Goal: Task Accomplishment & Management: Complete application form

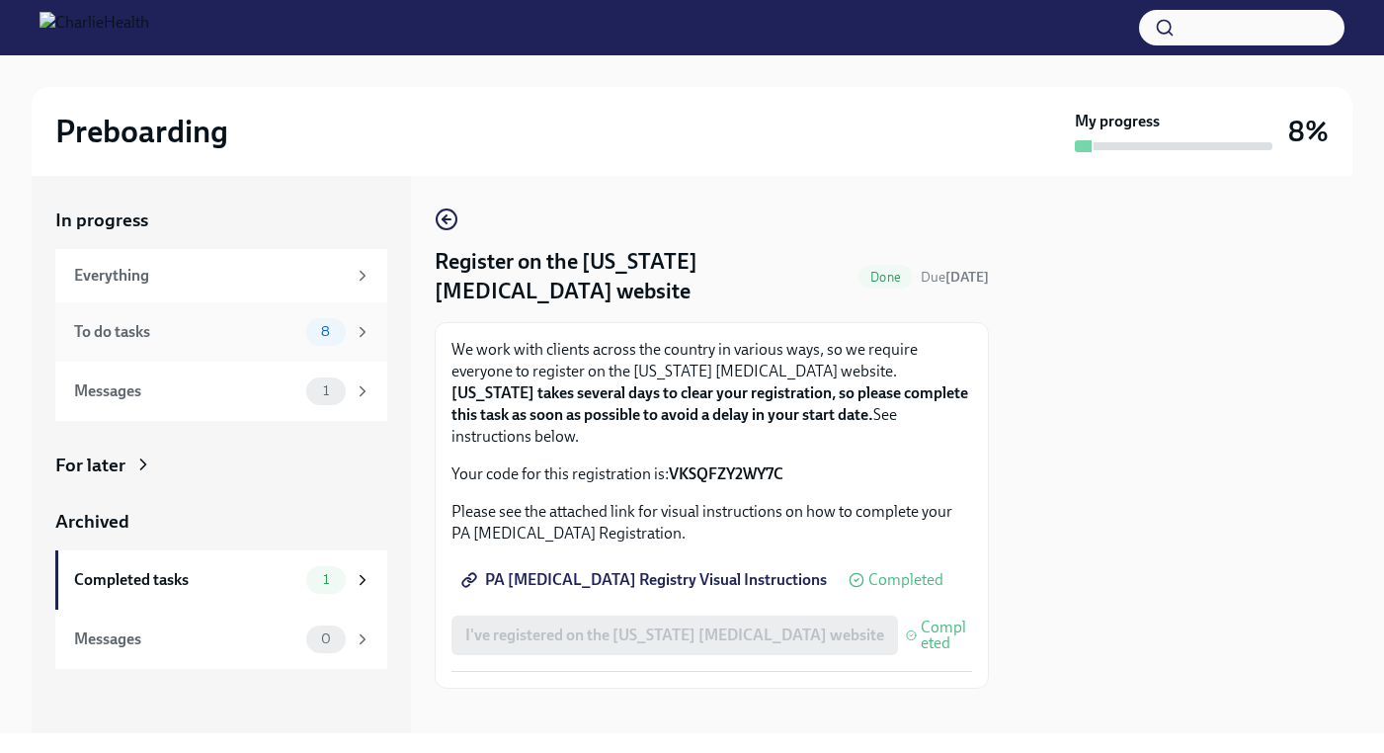
click at [199, 331] on div "To do tasks" at bounding box center [186, 332] width 224 height 22
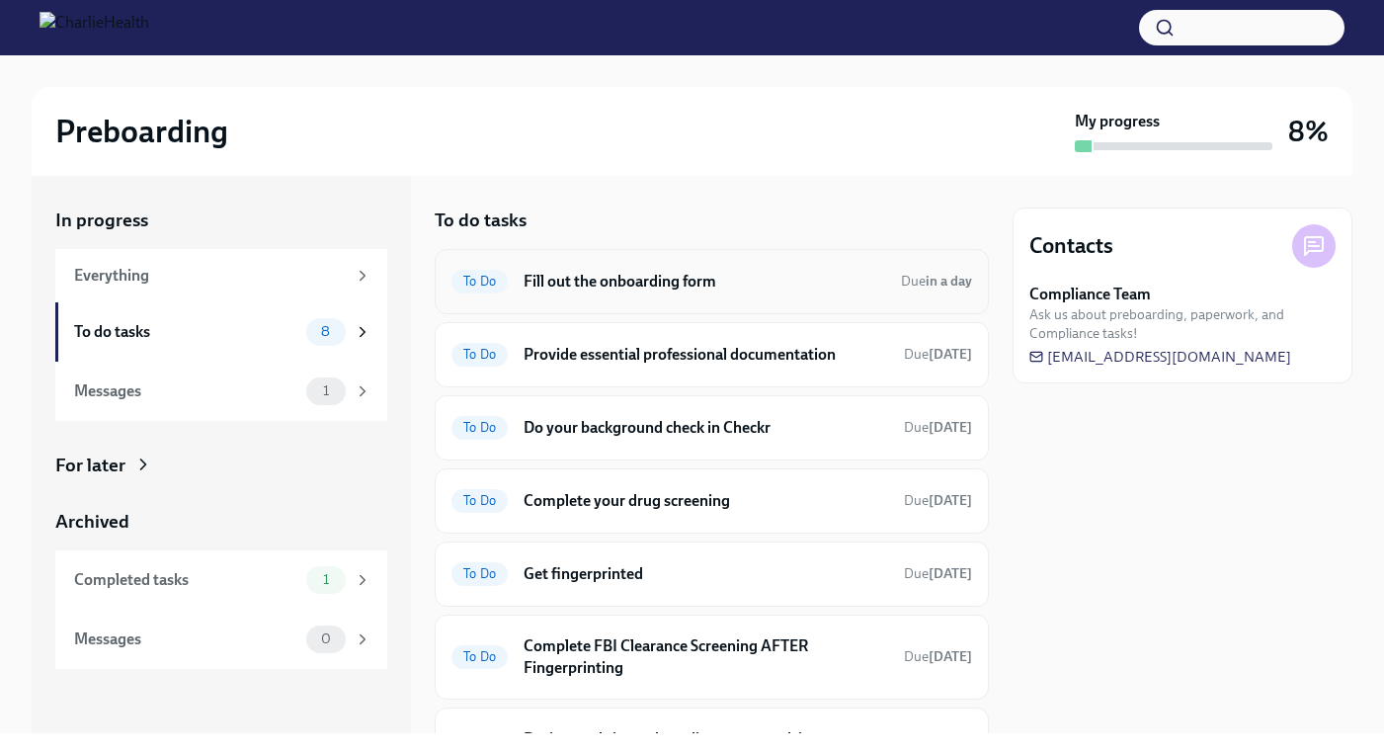
click at [671, 283] on h6 "Fill out the onboarding form" at bounding box center [703, 282] width 361 height 22
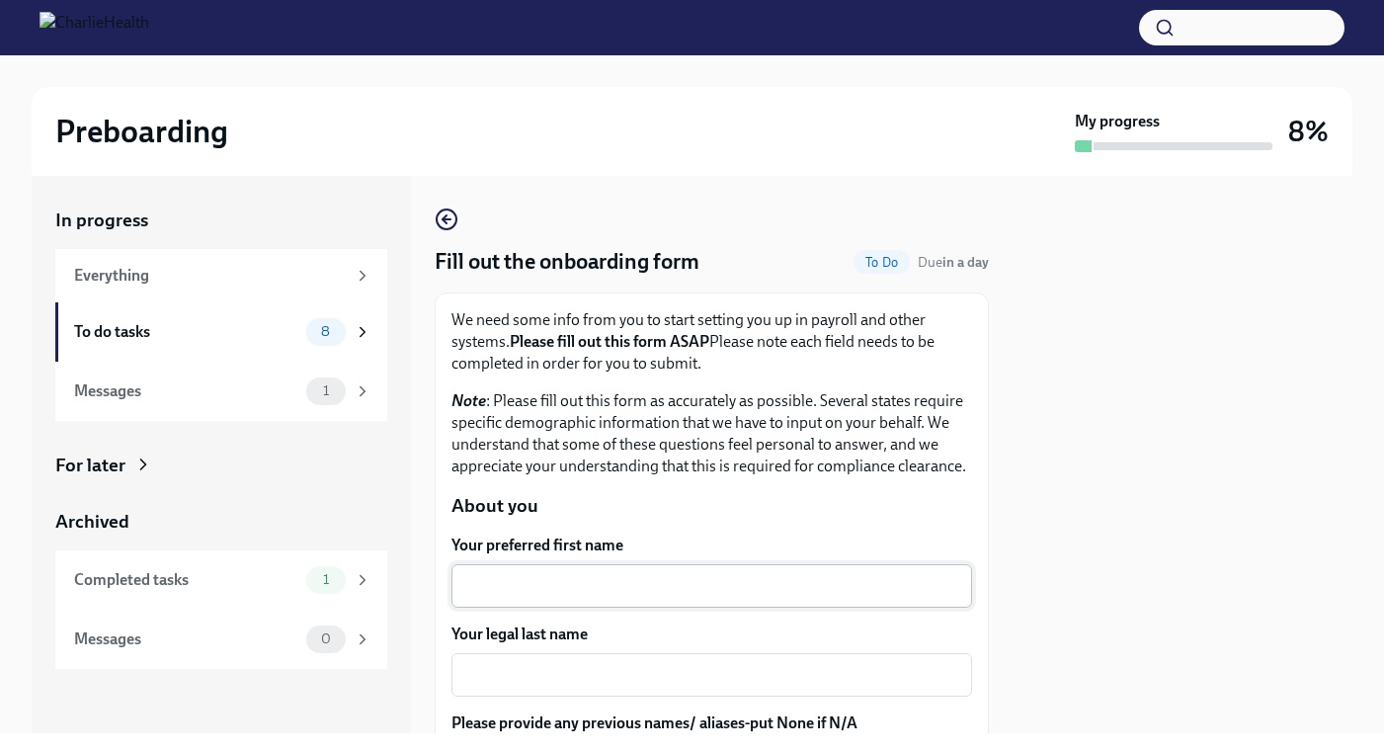
click at [675, 586] on div "x ​" at bounding box center [711, 585] width 520 height 43
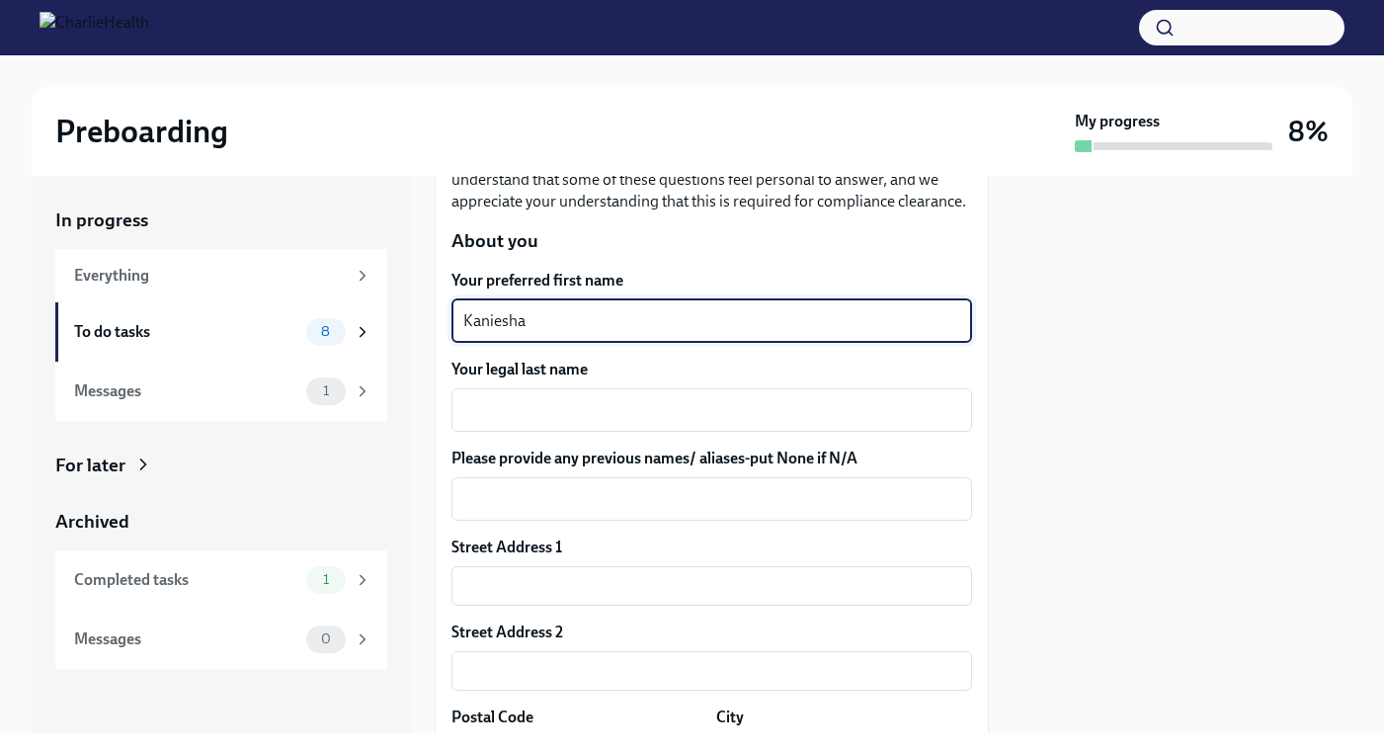
scroll to position [247, 0]
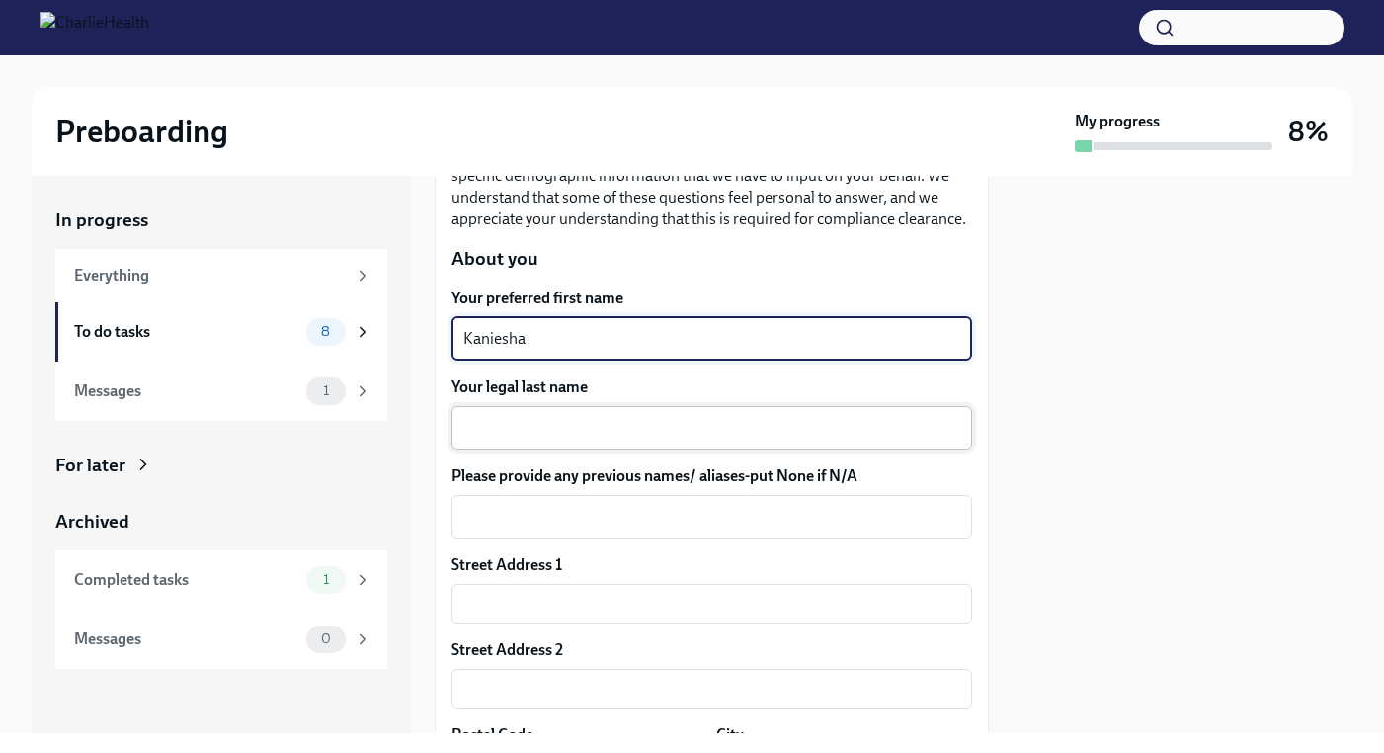
type textarea "Kaniesha"
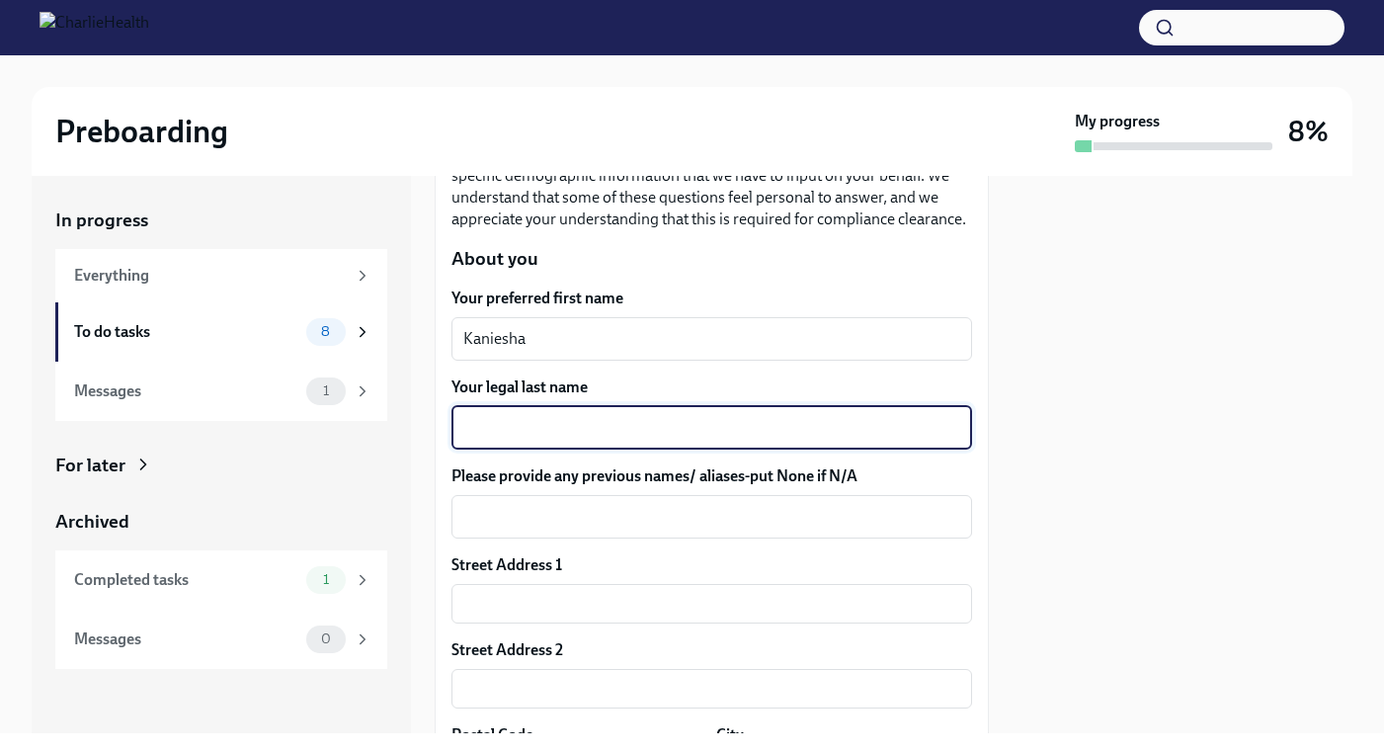
click at [840, 439] on textarea "Your legal last name" at bounding box center [711, 428] width 497 height 24
type textarea "[PERSON_NAME]"
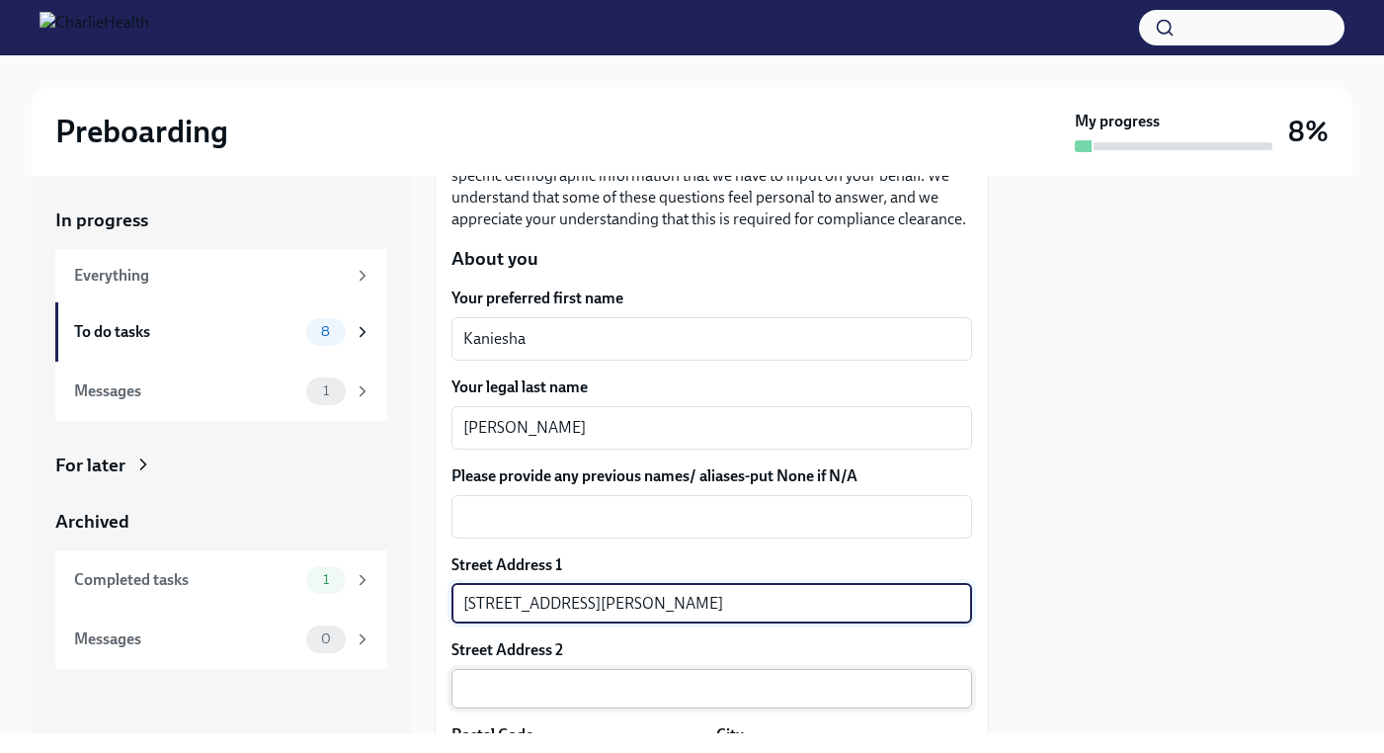
type input "[STREET_ADDRESS][PERSON_NAME]"
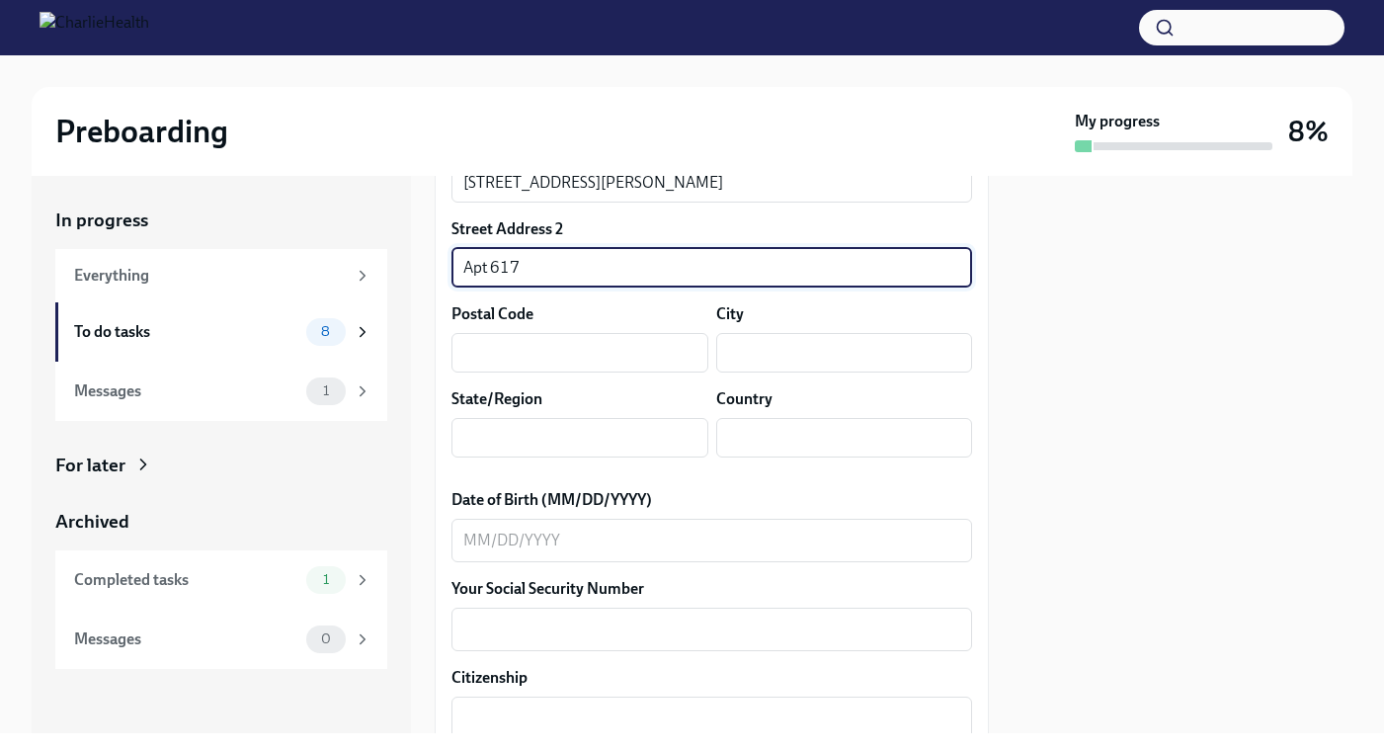
scroll to position [659, 0]
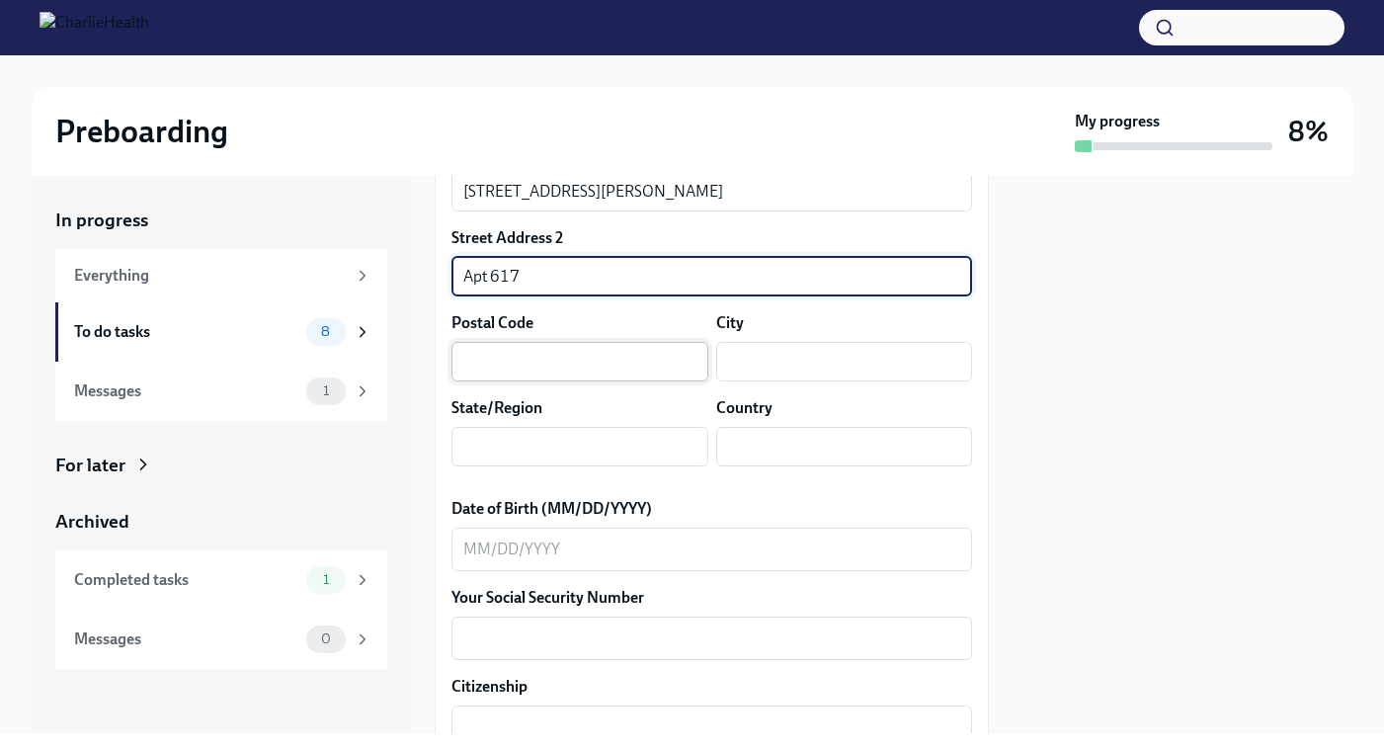
type input "Apt 617"
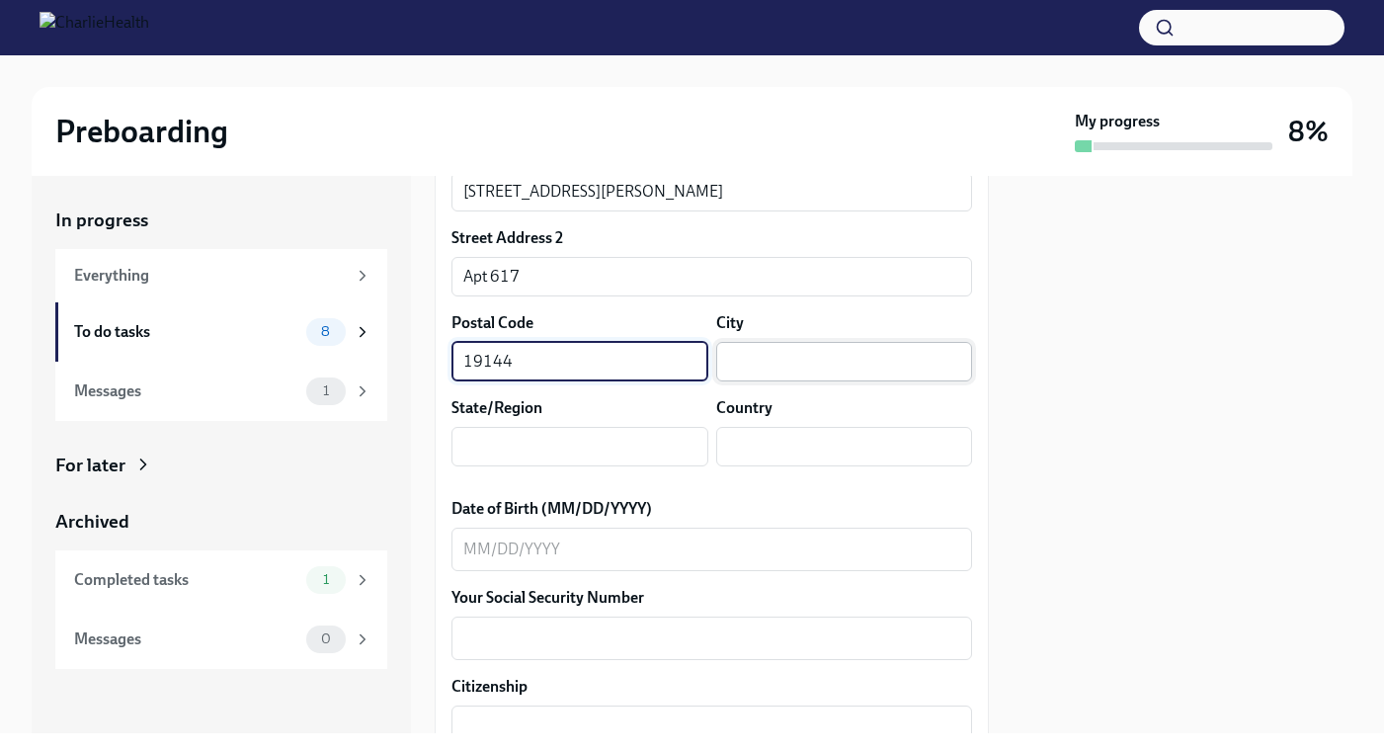
type input "19144"
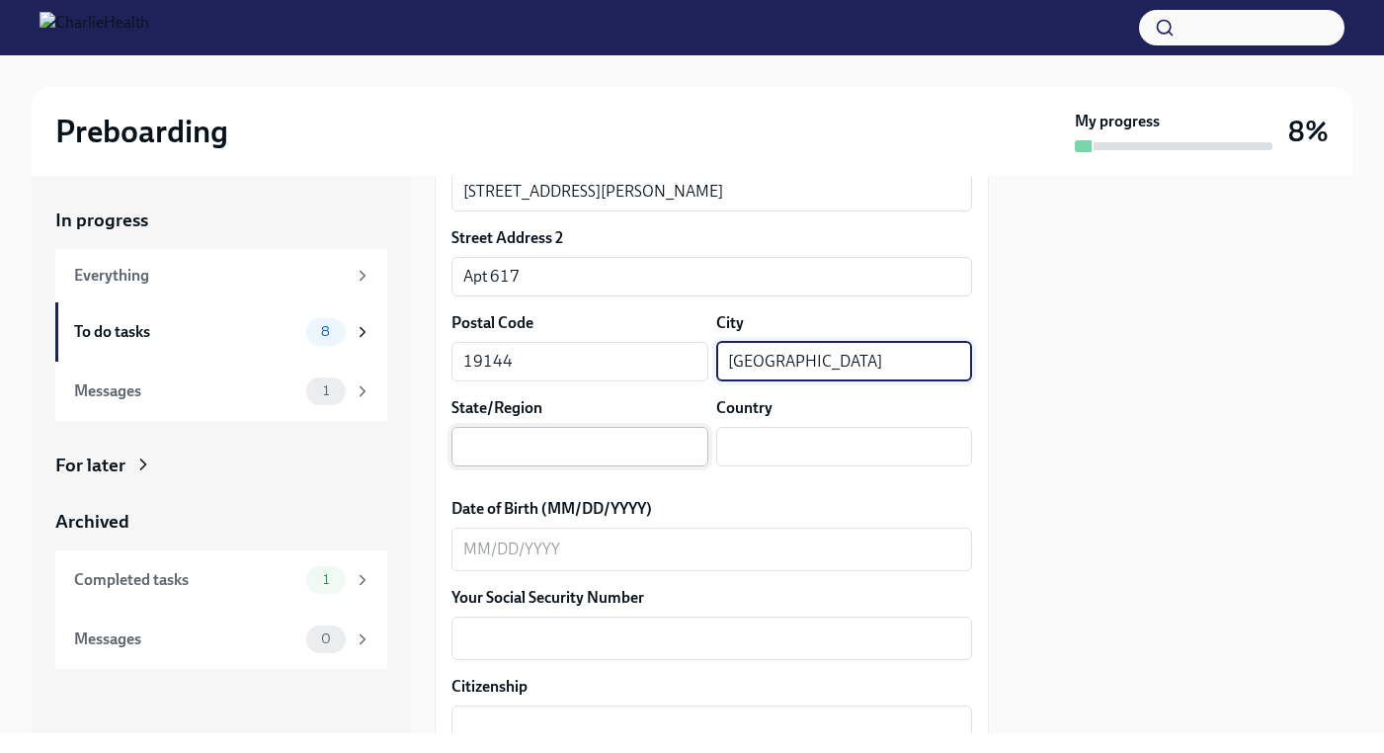
type input "[GEOGRAPHIC_DATA]"
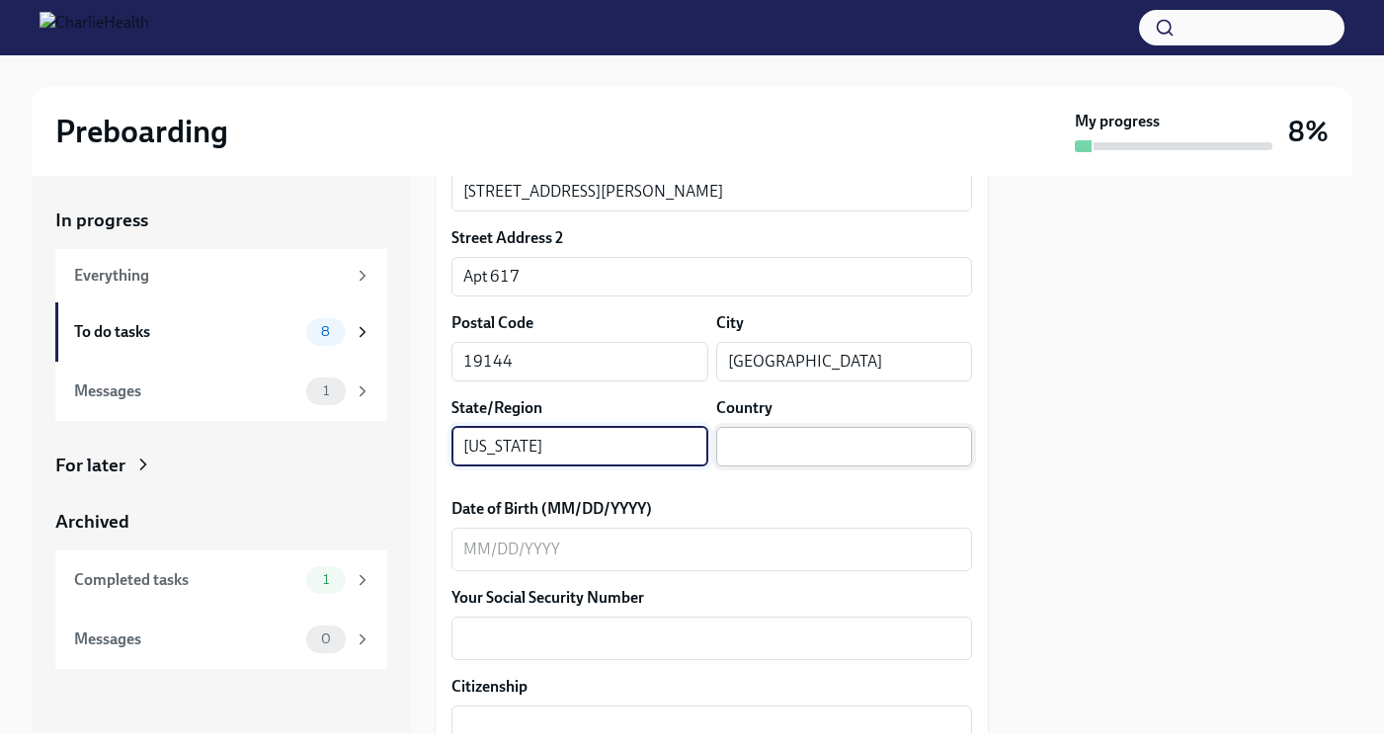
type input "[US_STATE]"
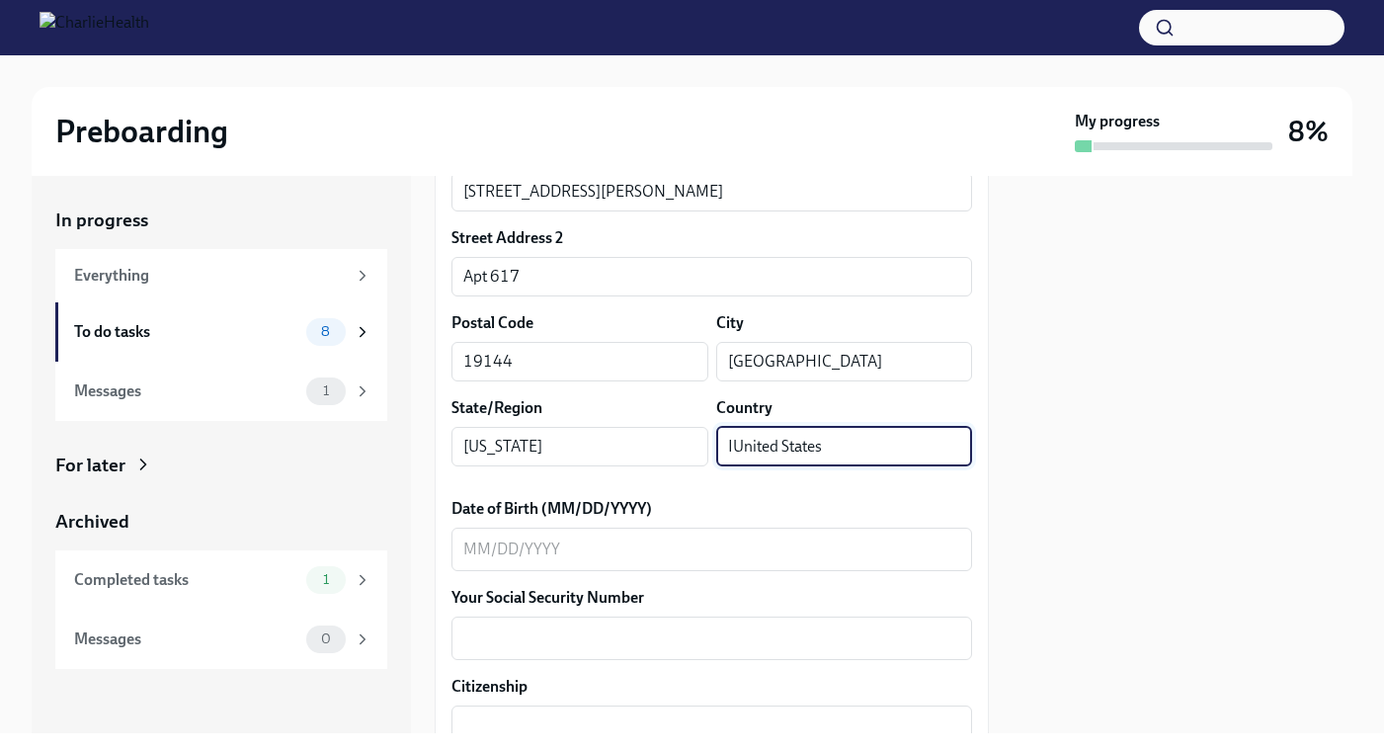
click at [727, 466] on input "IUnited States" at bounding box center [844, 447] width 257 height 40
type input "[GEOGRAPHIC_DATA]"
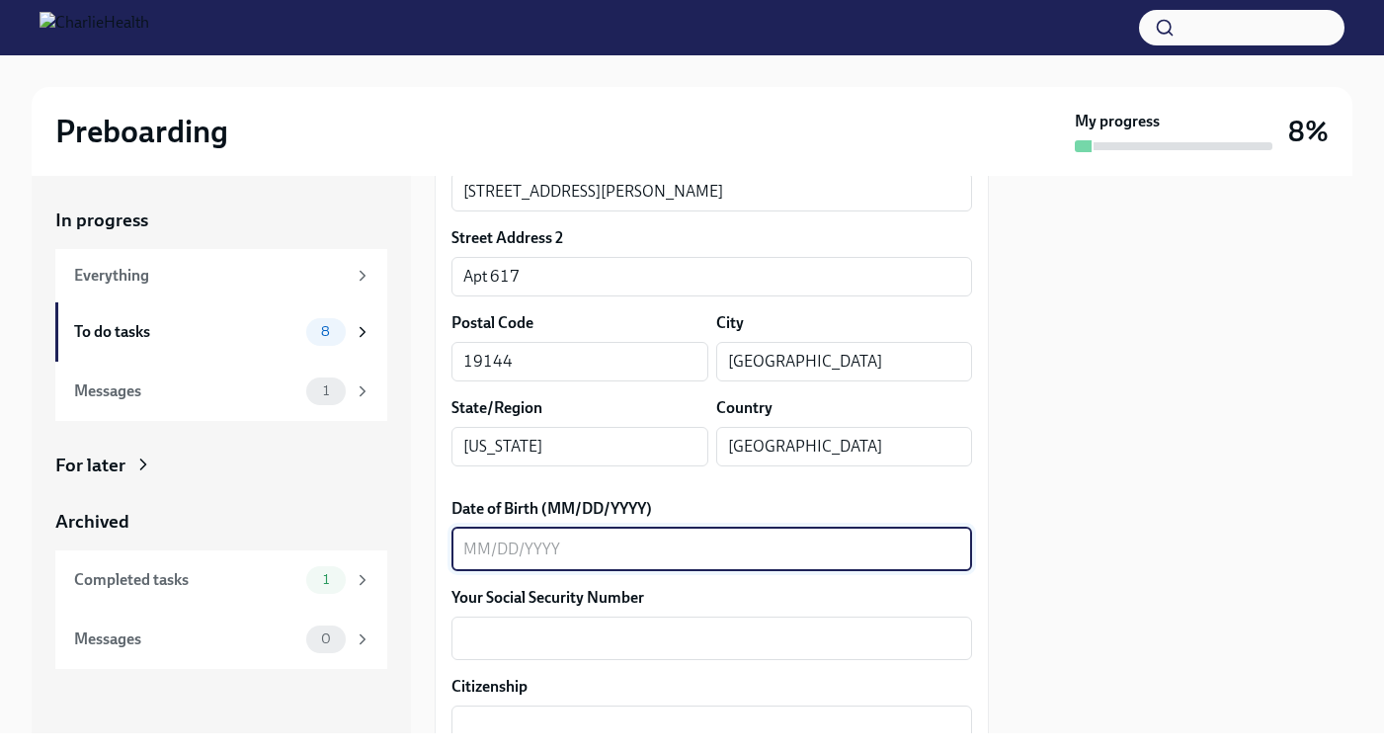
click at [705, 561] on textarea "Date of Birth (MM/DD/YYYY)" at bounding box center [711, 549] width 497 height 24
type textarea "[DATE]"
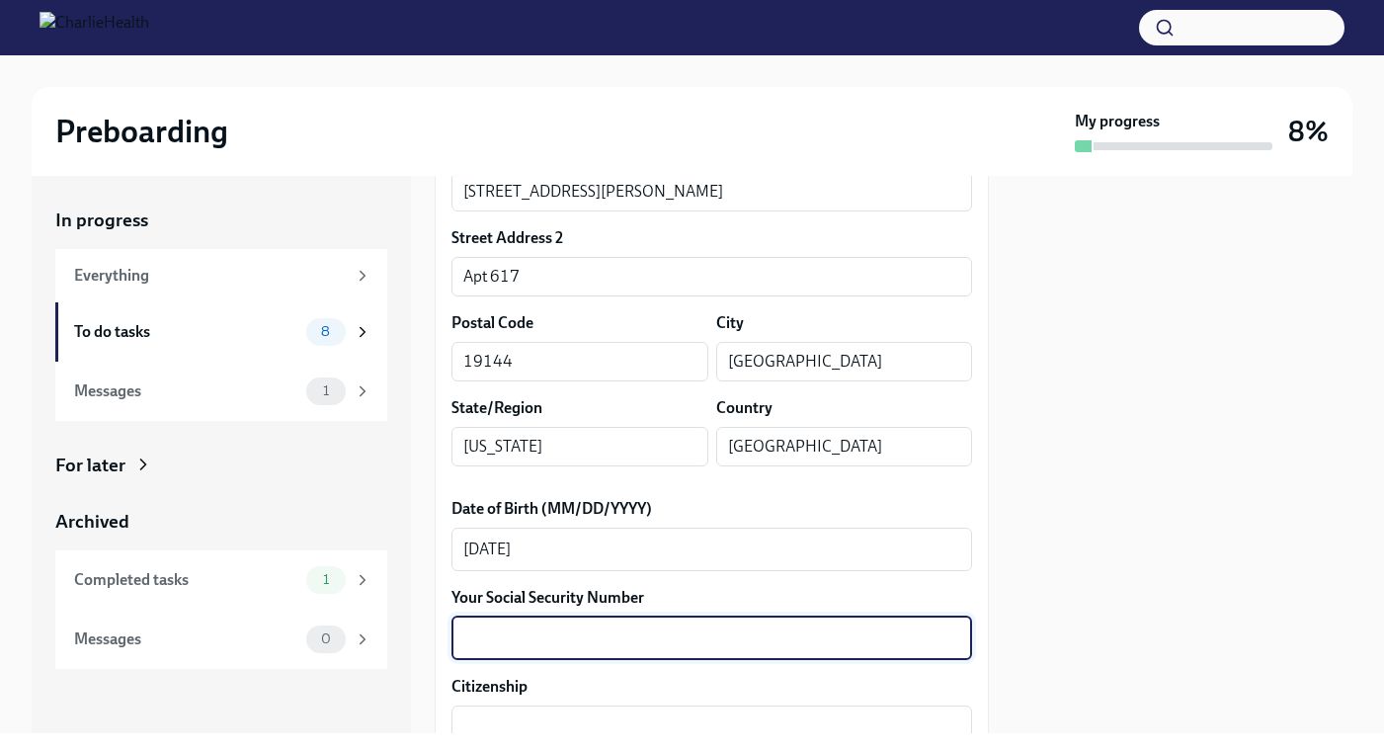
click at [699, 650] on textarea "Your Social Security Number" at bounding box center [711, 638] width 497 height 24
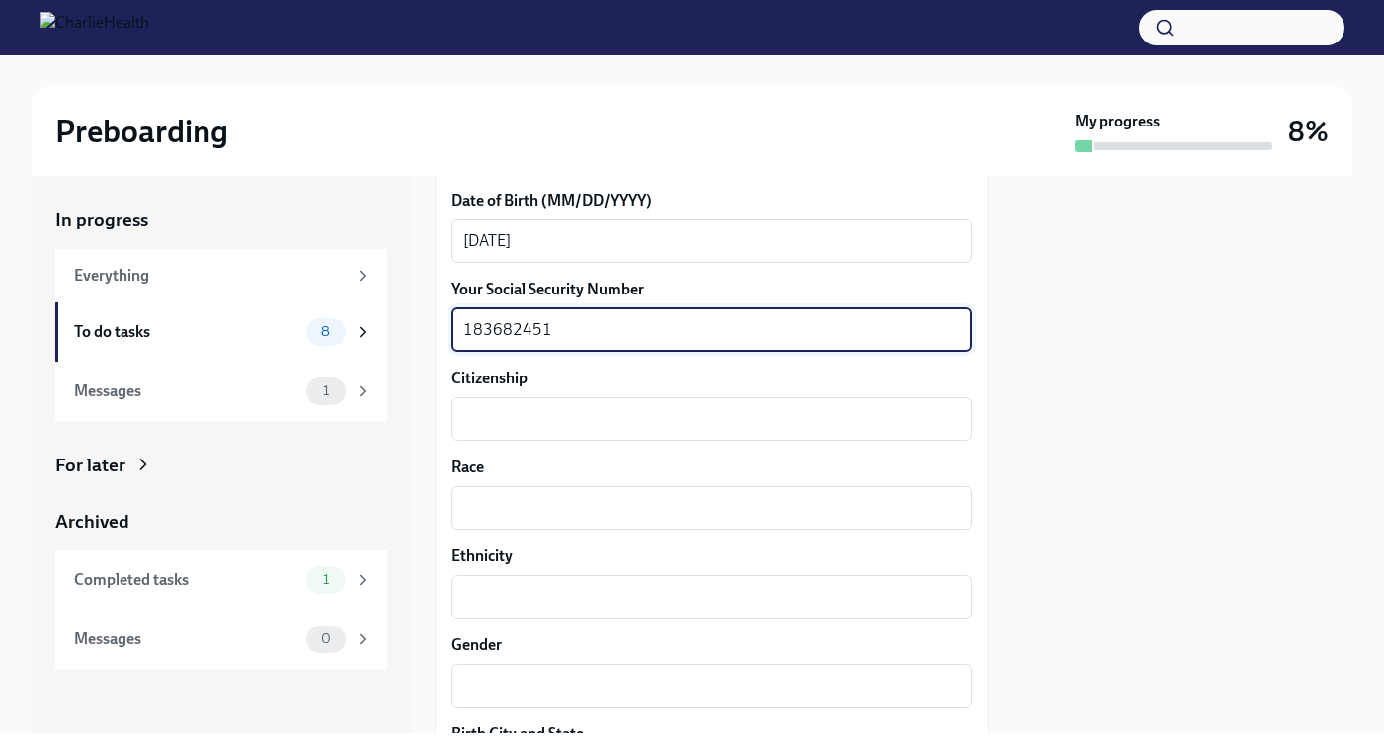
scroll to position [967, 0]
type textarea "183682451"
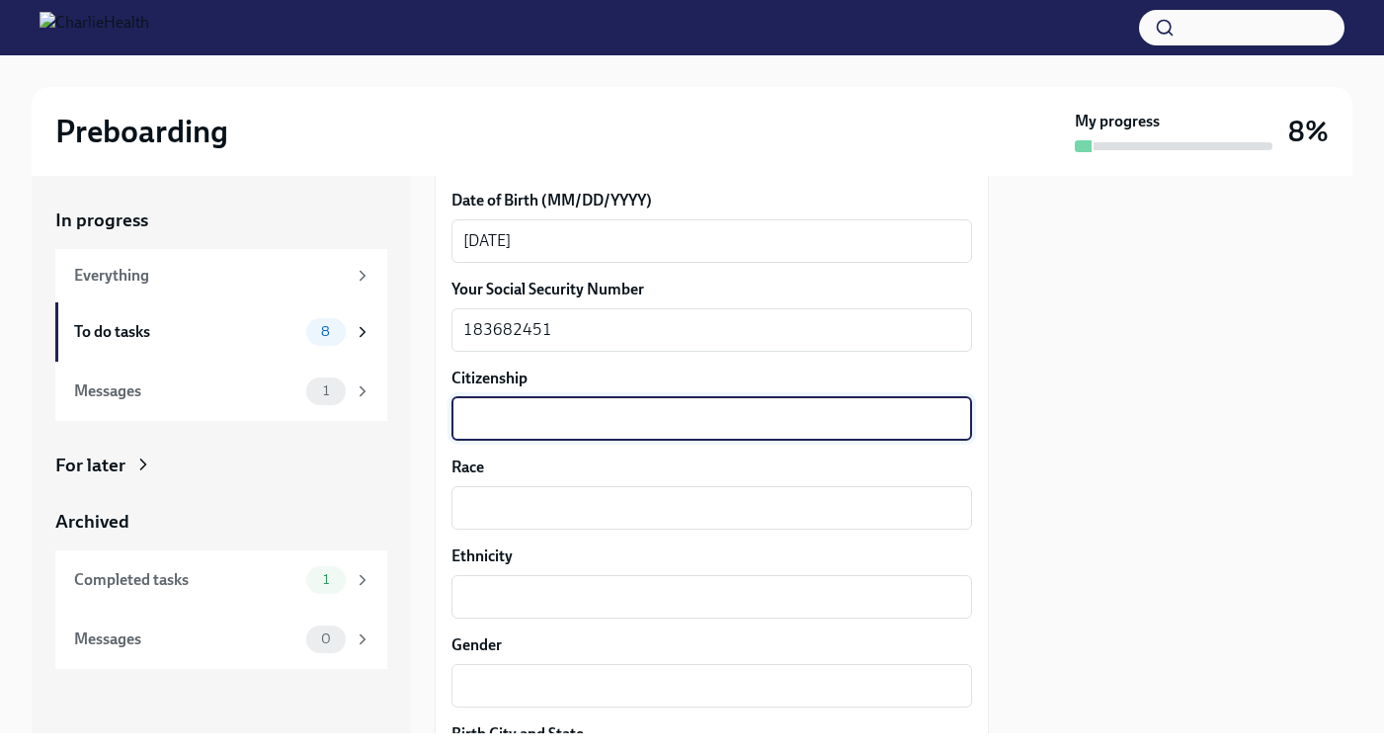
click at [870, 431] on textarea "Citizenship" at bounding box center [711, 419] width 497 height 24
type textarea "[DEMOGRAPHIC_DATA] citizen"
click at [857, 519] on textarea "Race" at bounding box center [711, 508] width 497 height 24
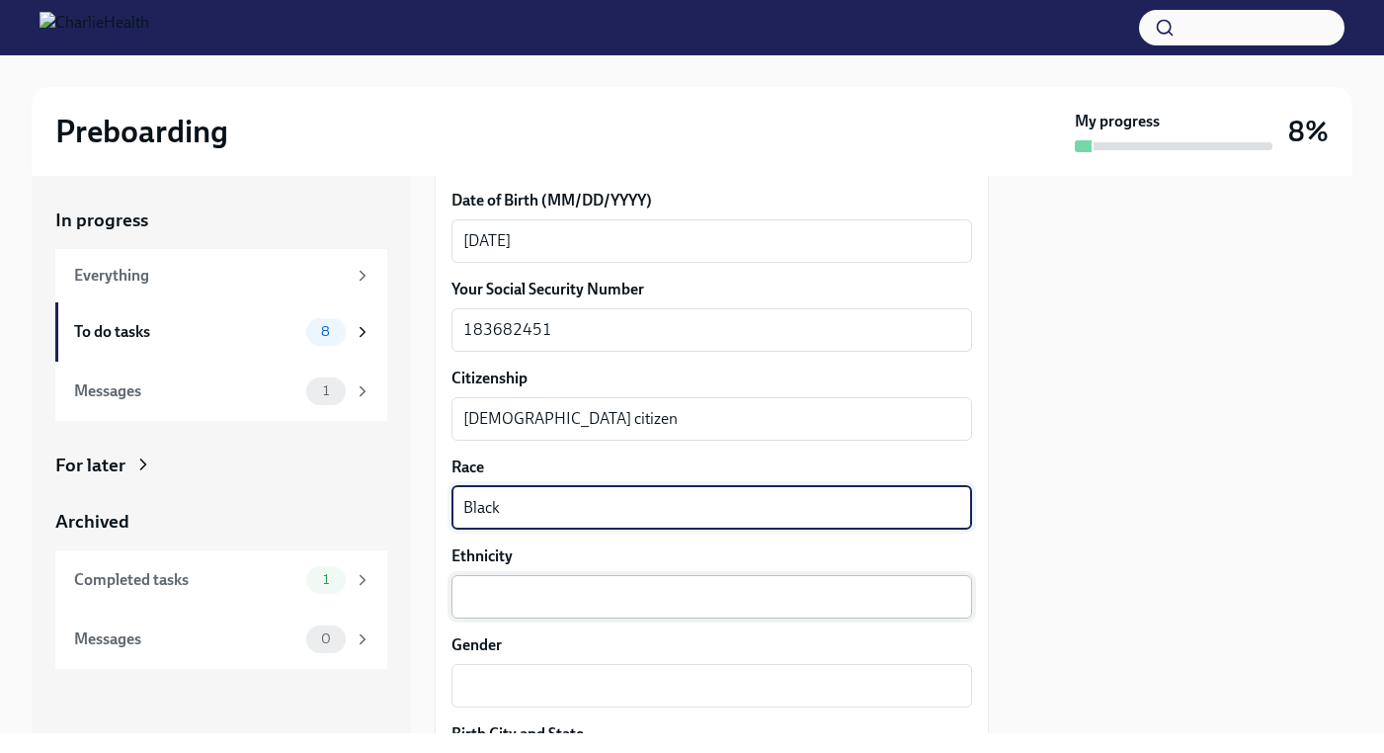
type textarea "Black"
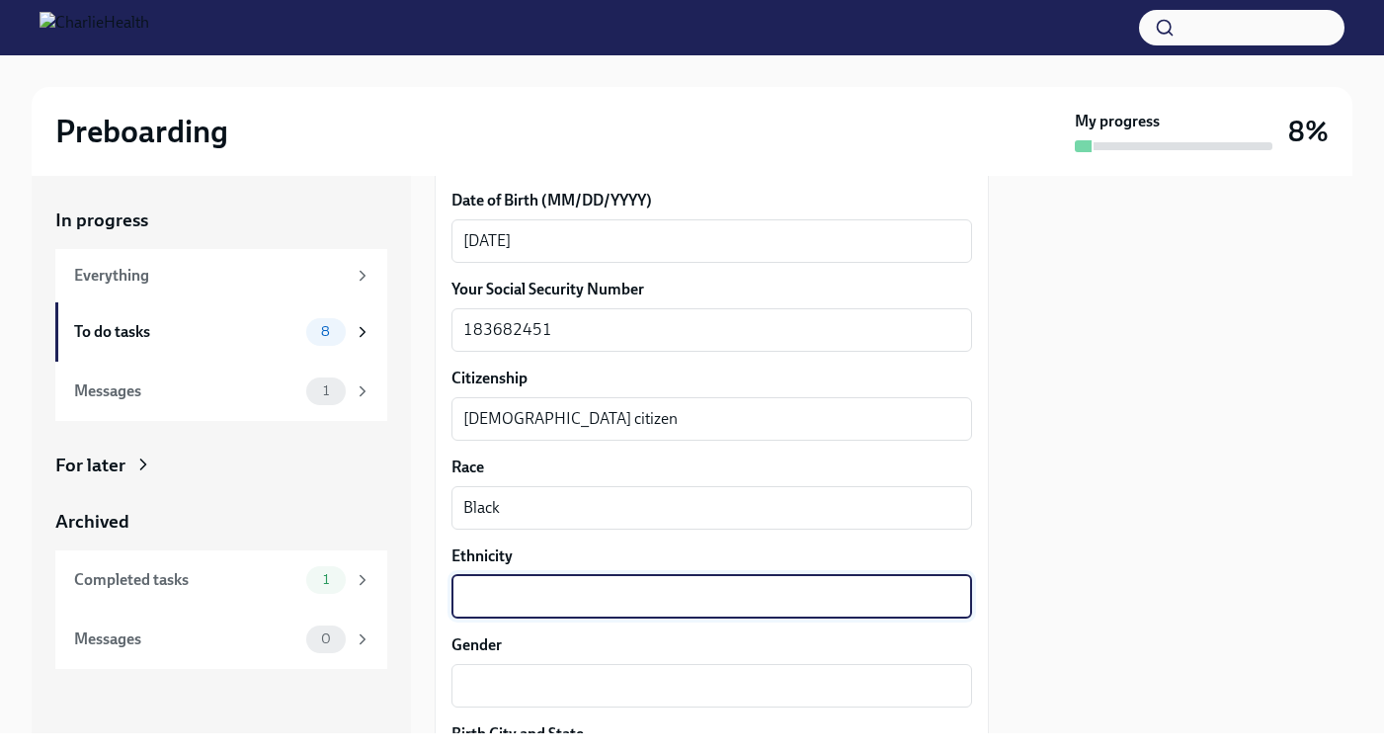
click at [846, 608] on textarea "Ethnicity" at bounding box center [711, 597] width 497 height 24
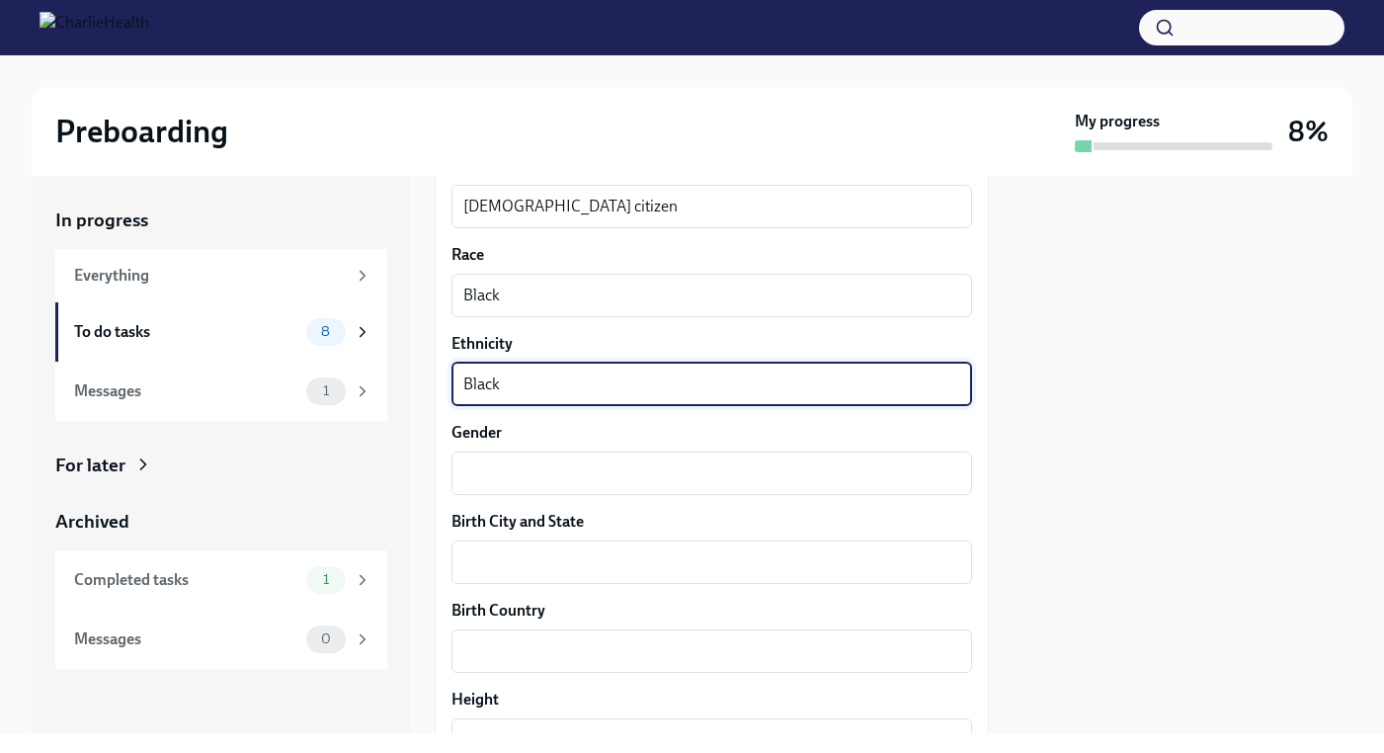
scroll to position [1236, 0]
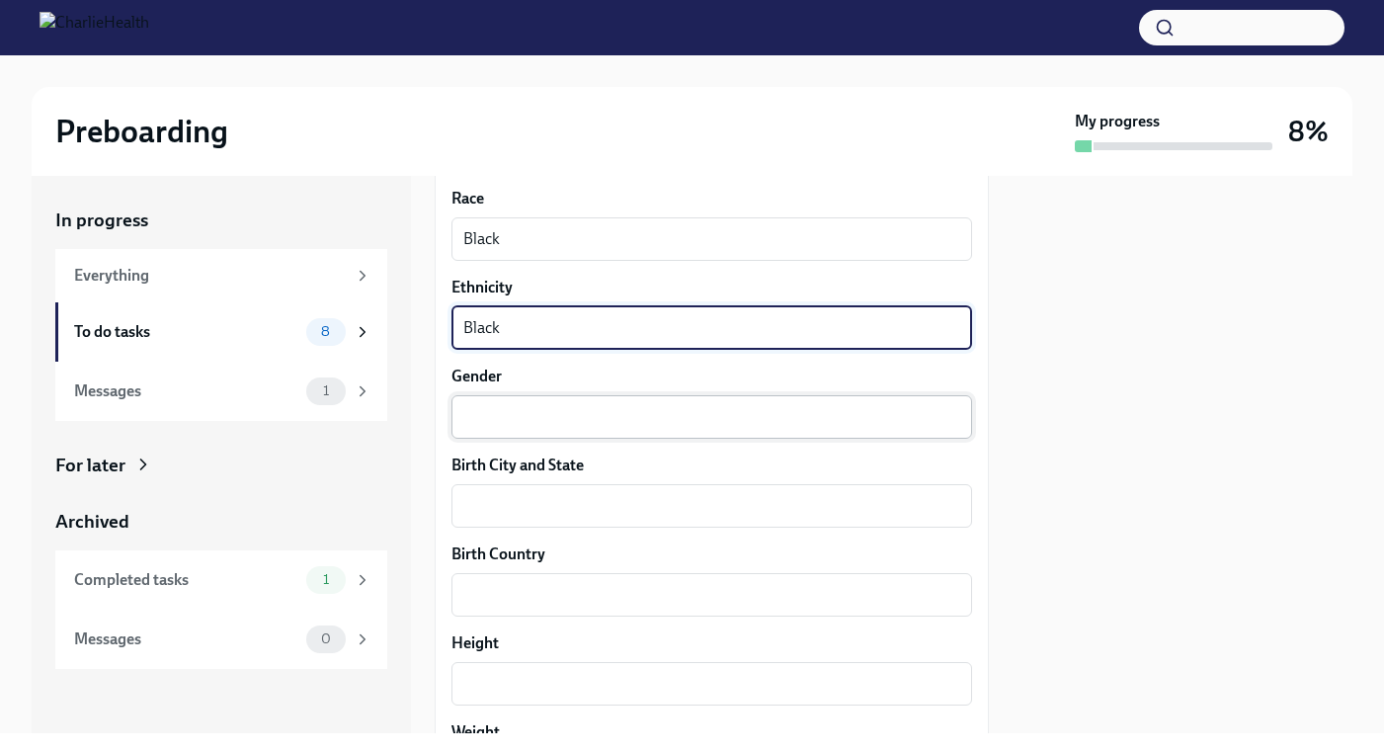
type textarea "Black"
click at [828, 429] on textarea "Gender" at bounding box center [711, 417] width 497 height 24
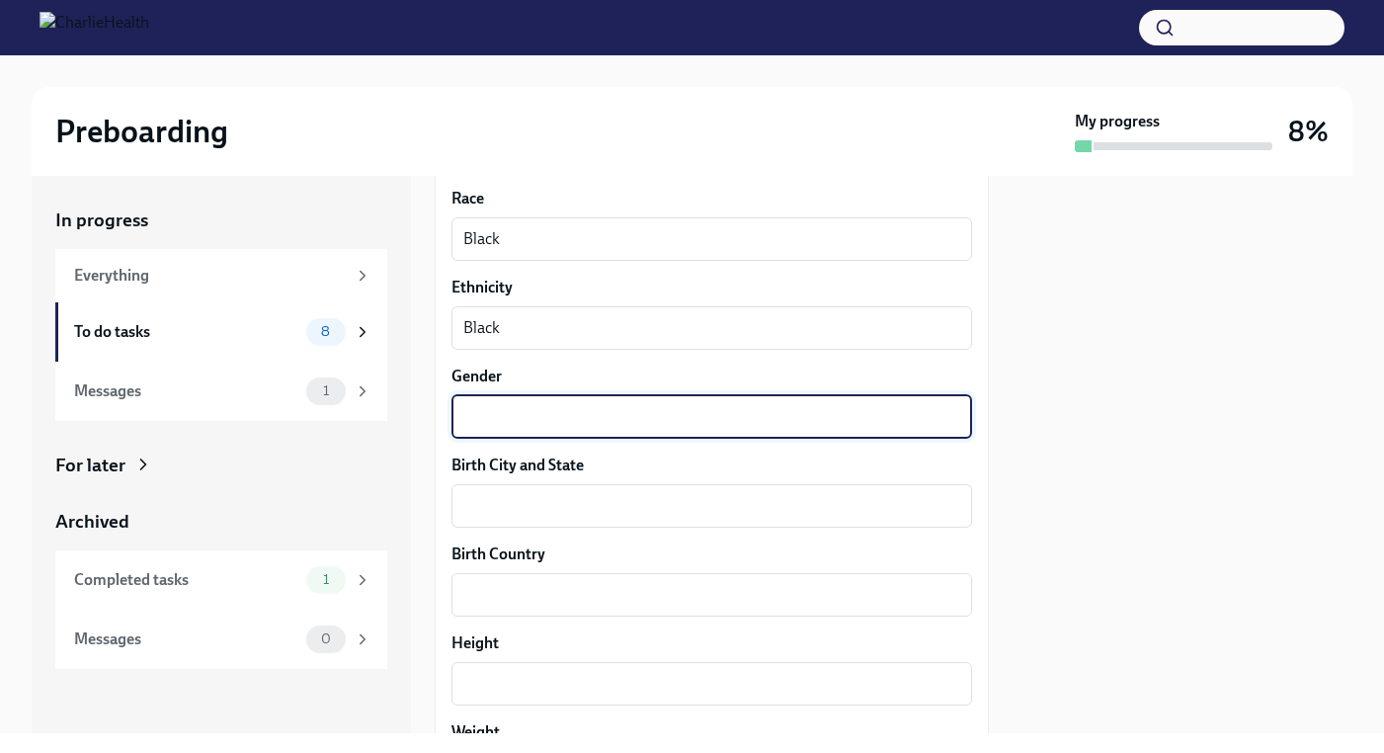
type textarea "R"
type textarea "[DEMOGRAPHIC_DATA]"
click at [815, 513] on div "x ​" at bounding box center [711, 505] width 520 height 43
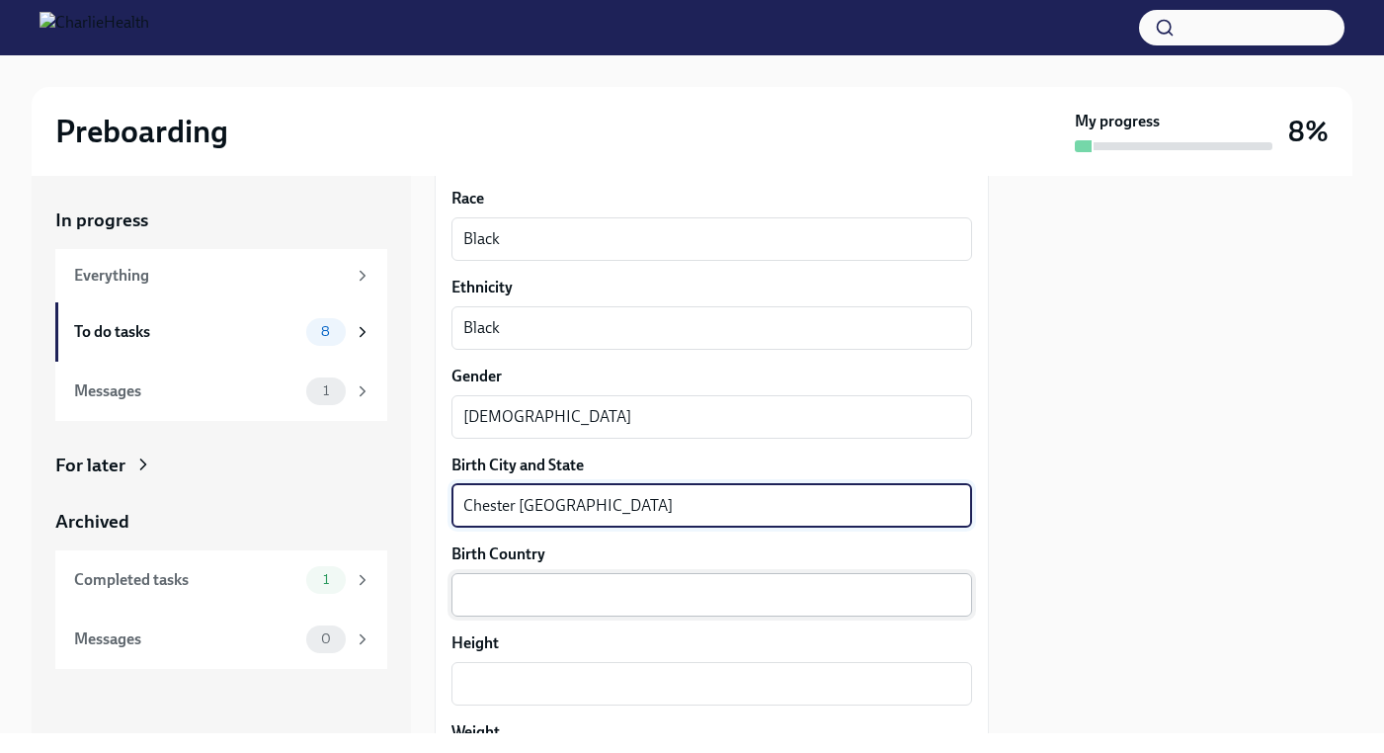
type textarea "Chester [GEOGRAPHIC_DATA]"
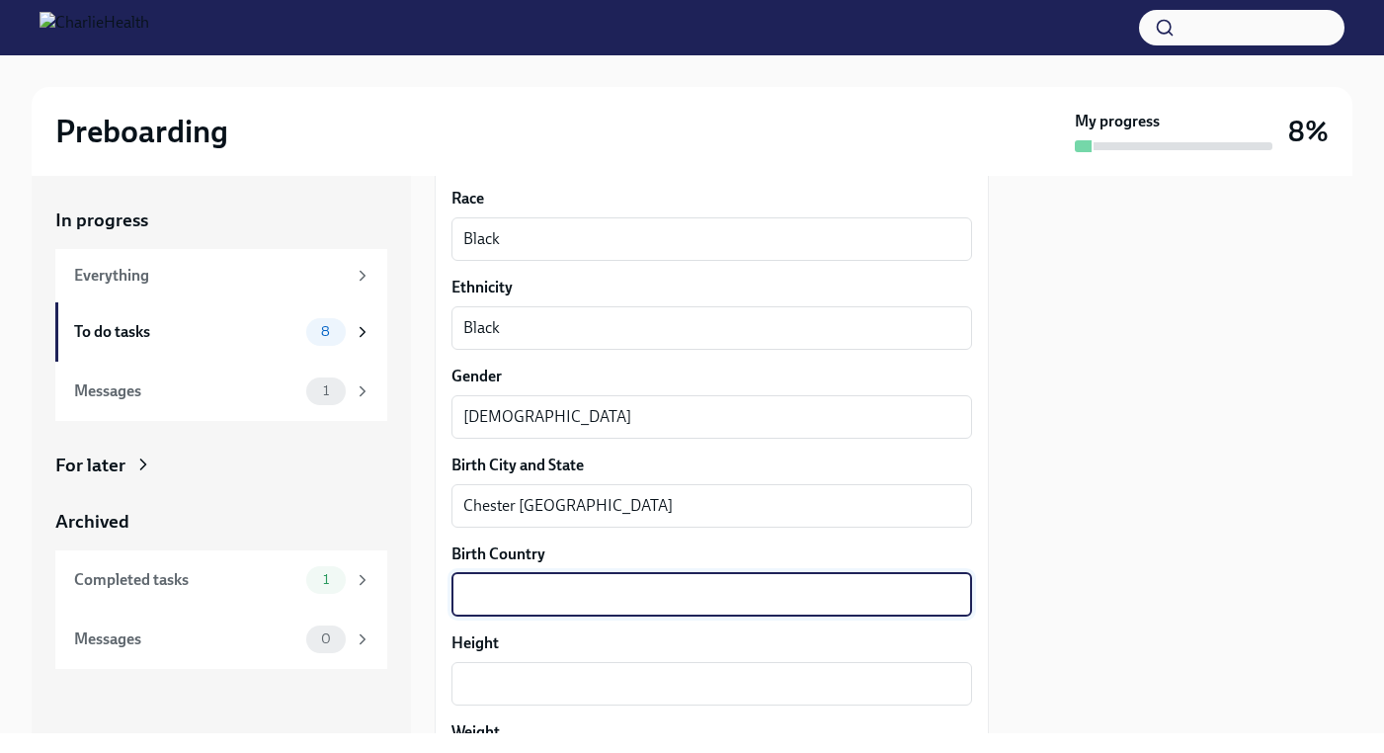
click at [794, 606] on textarea "Birth Country" at bounding box center [711, 595] width 497 height 24
type textarea "[GEOGRAPHIC_DATA]"
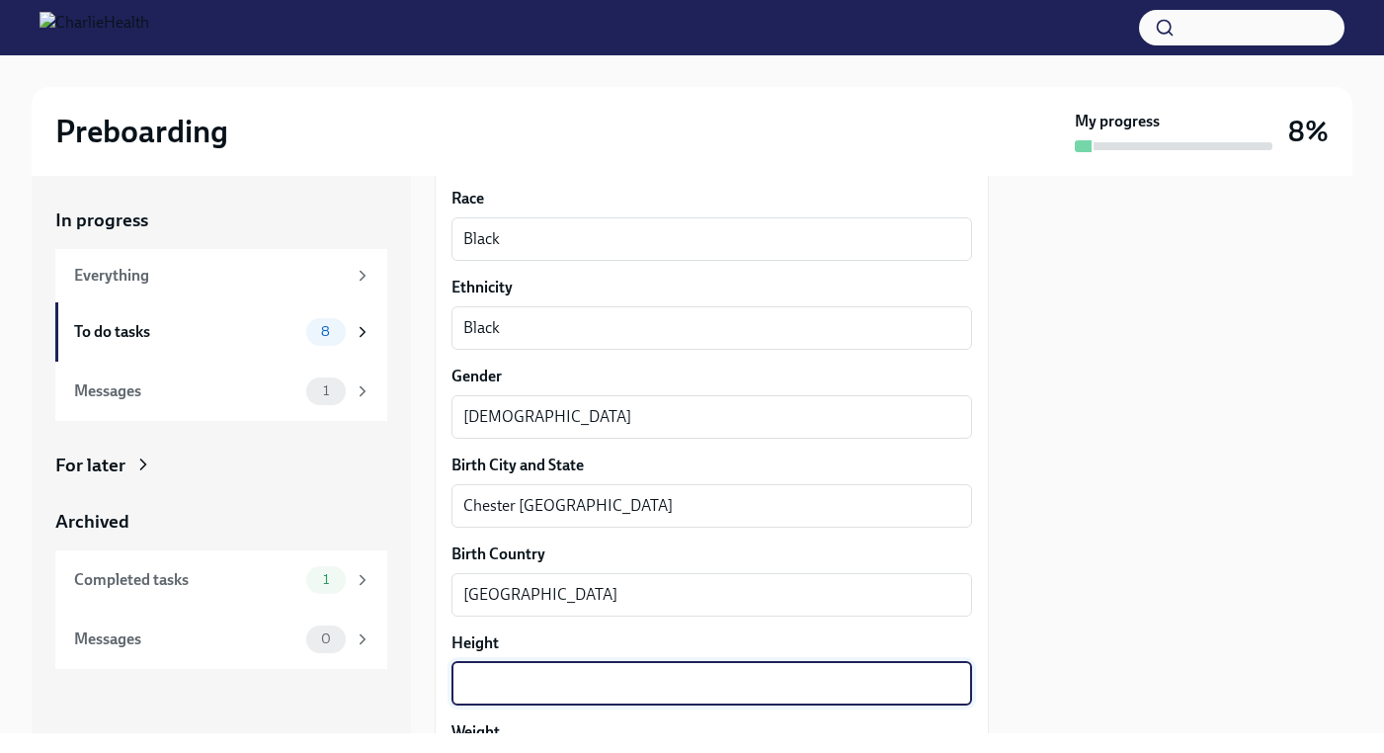
click at [779, 695] on textarea "Height" at bounding box center [711, 684] width 497 height 24
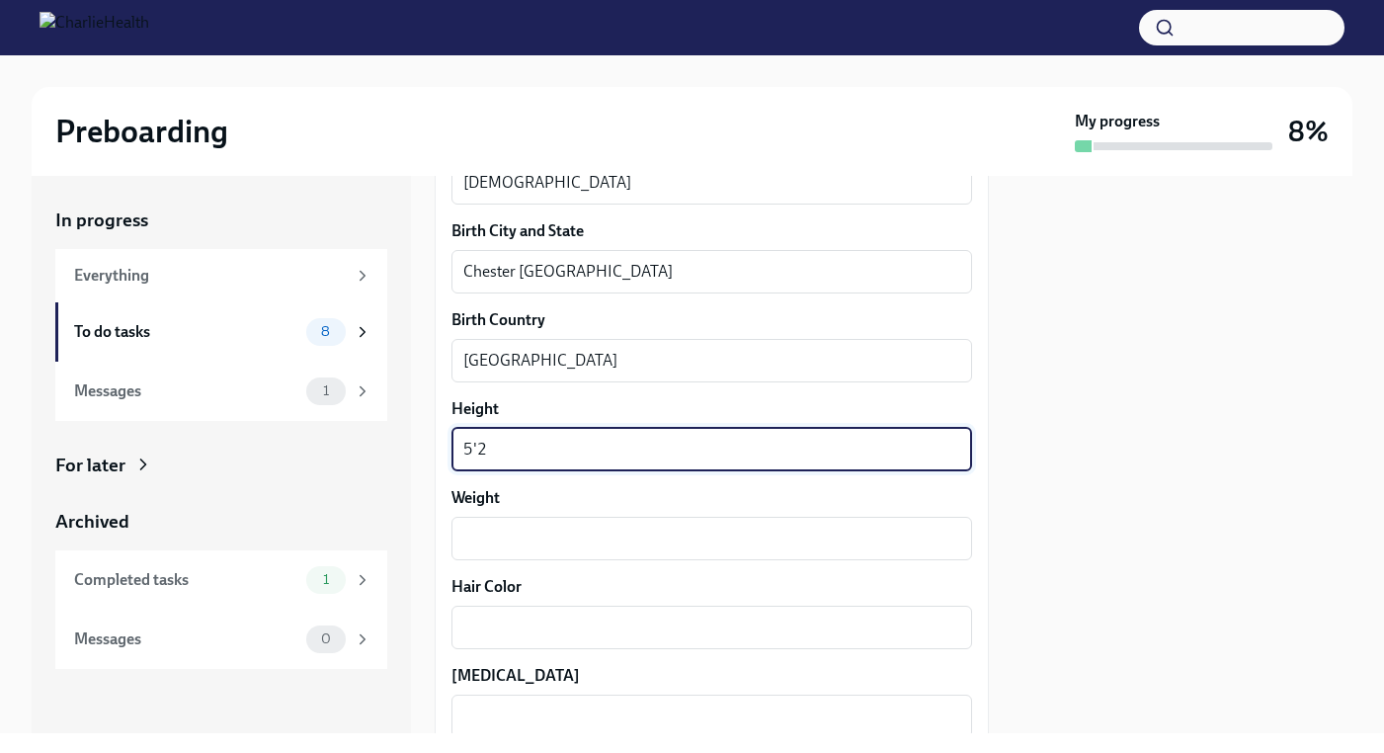
scroll to position [1518, 0]
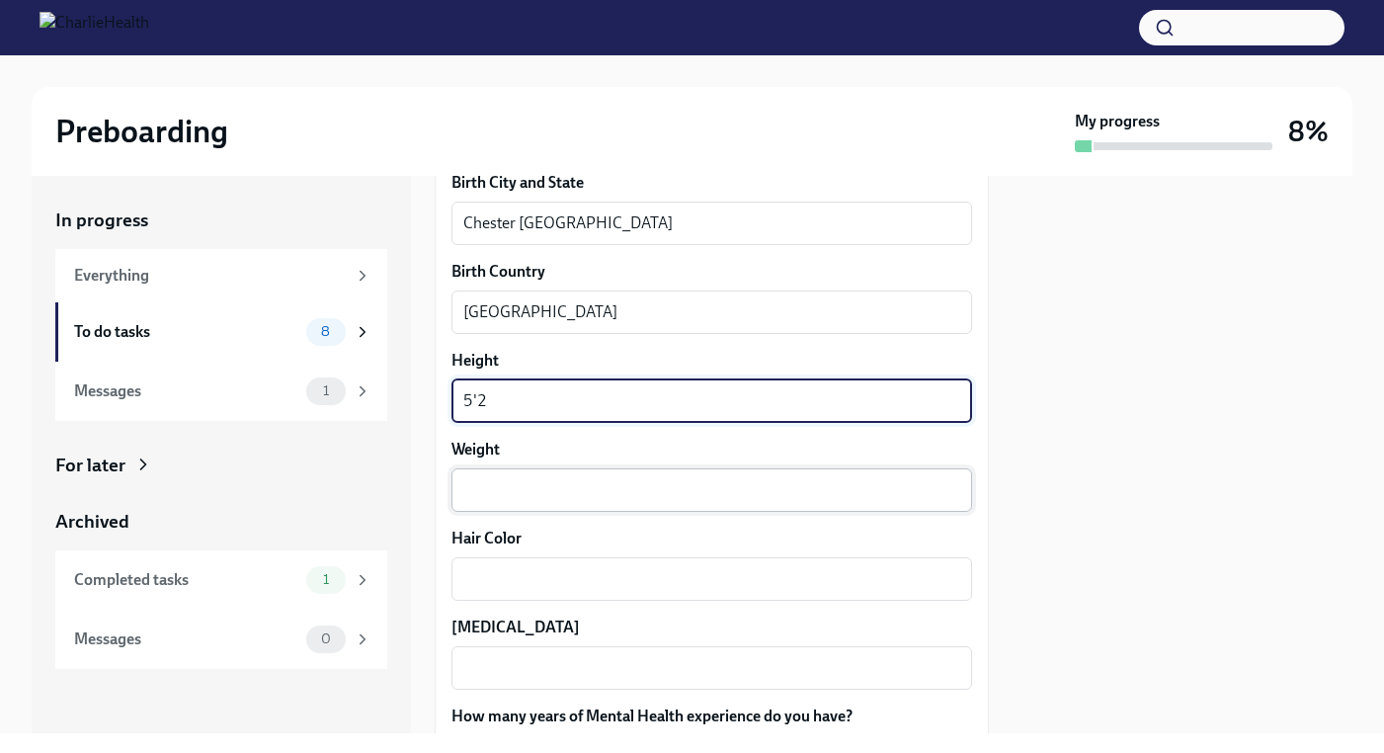
type textarea "5'2"
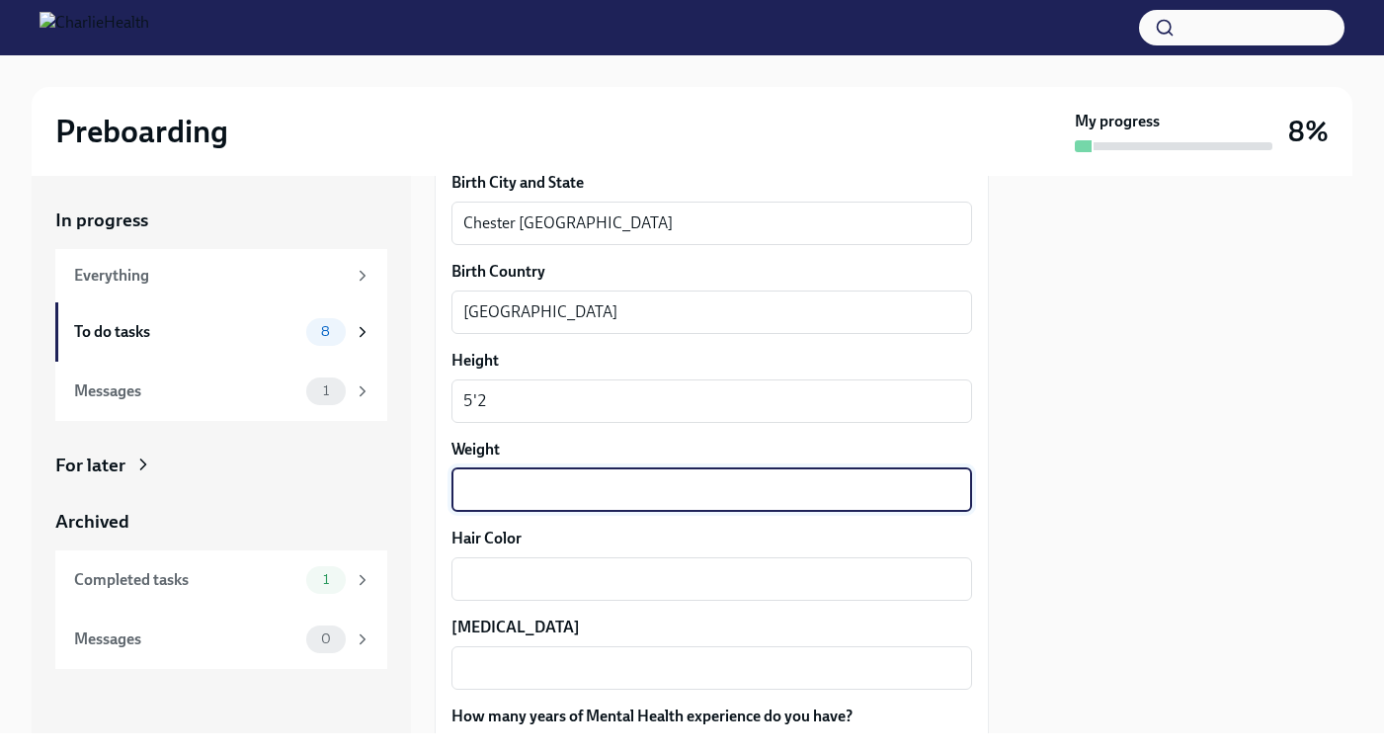
click at [858, 502] on textarea "Weight" at bounding box center [711, 490] width 497 height 24
type textarea "165"
click at [843, 591] on textarea "Hair Color" at bounding box center [711, 579] width 497 height 24
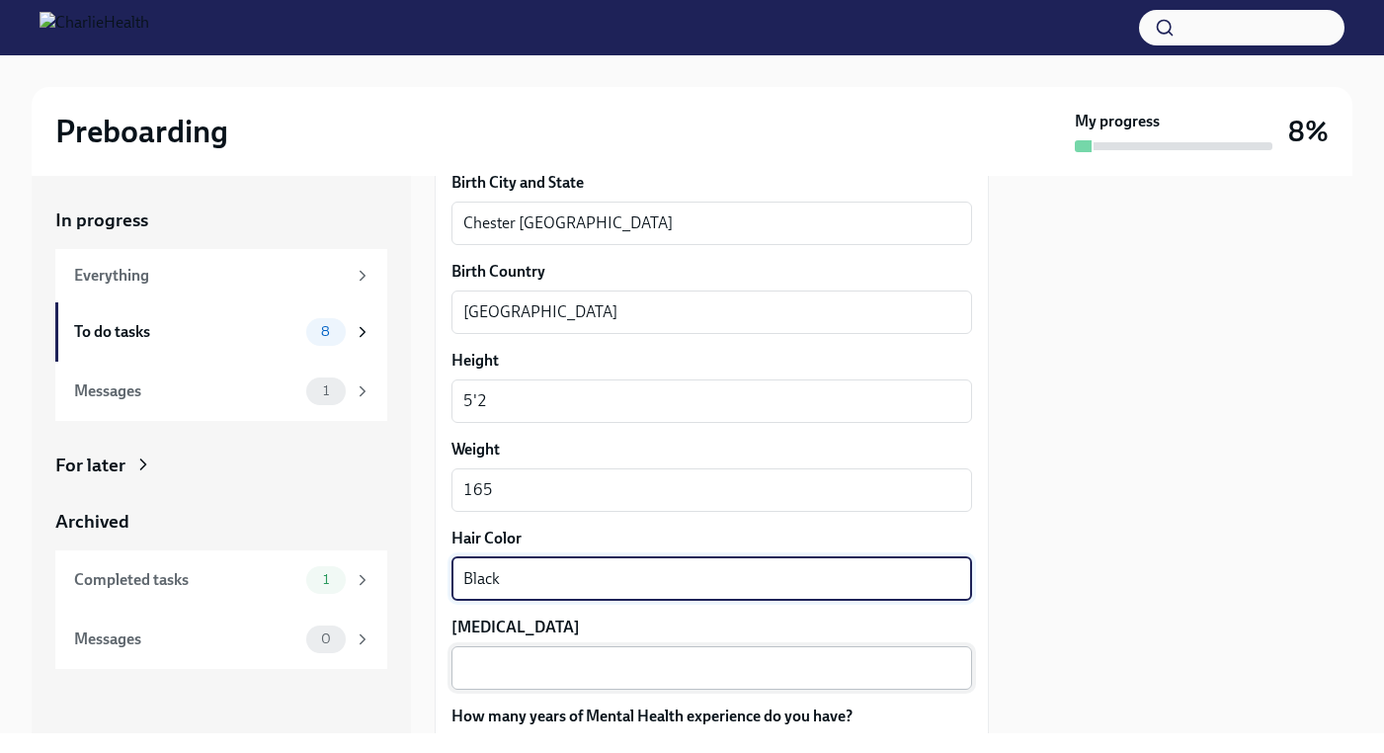
type textarea "Black"
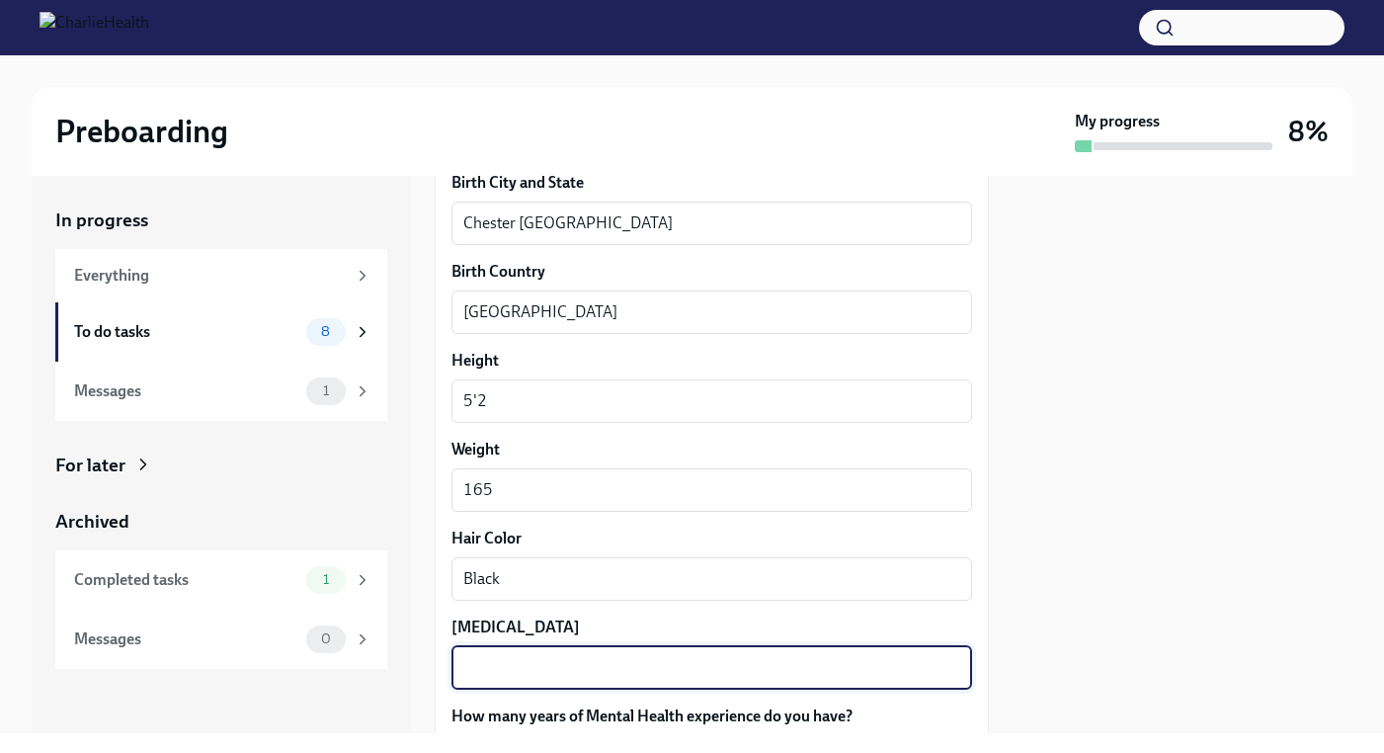
click at [821, 679] on textarea "[MEDICAL_DATA]" at bounding box center [711, 668] width 497 height 24
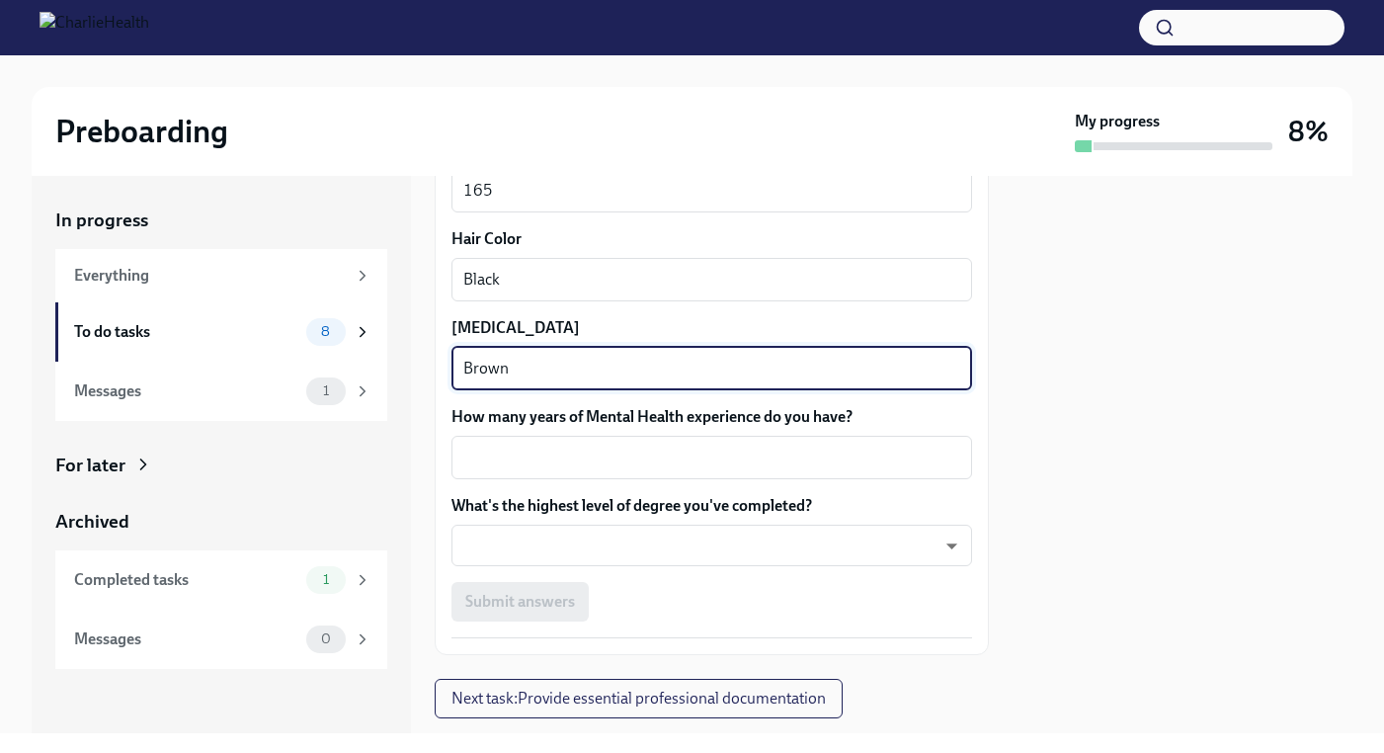
scroll to position [1808, 0]
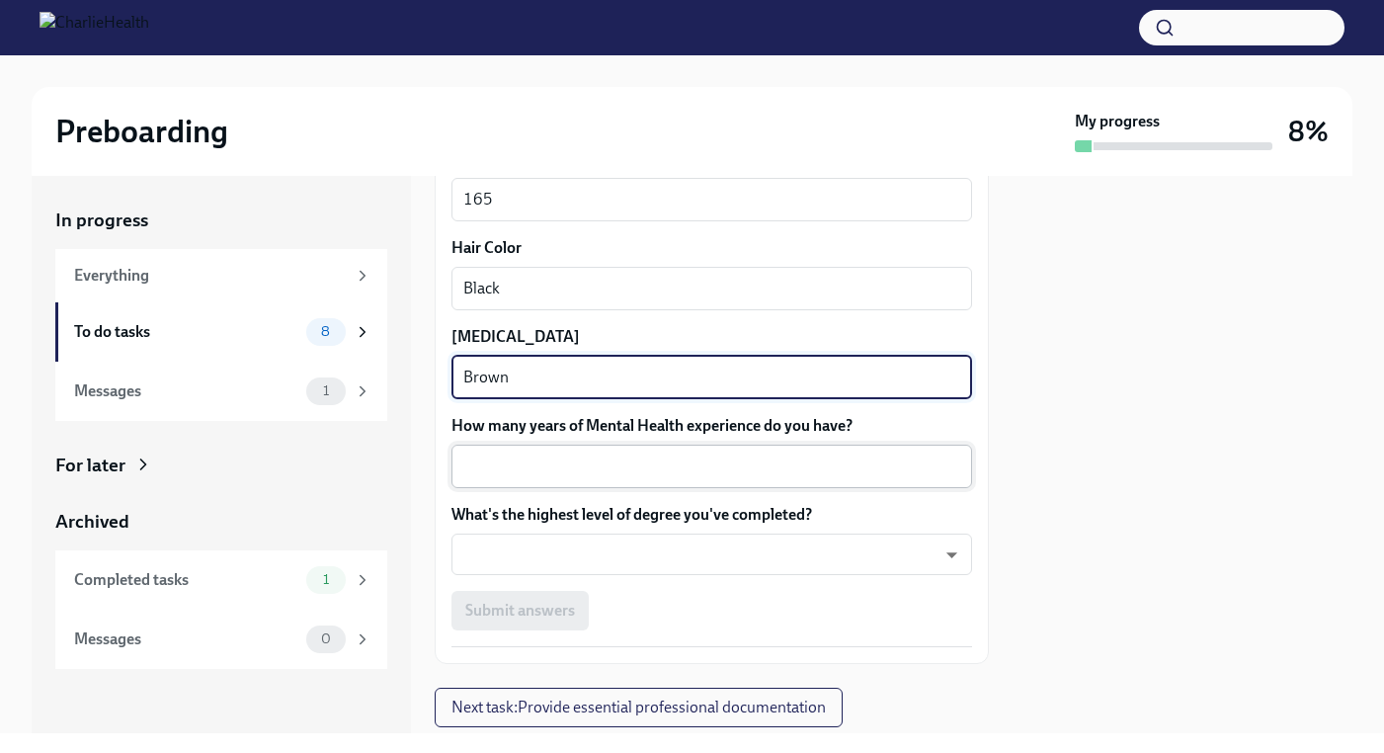
type textarea "Brown"
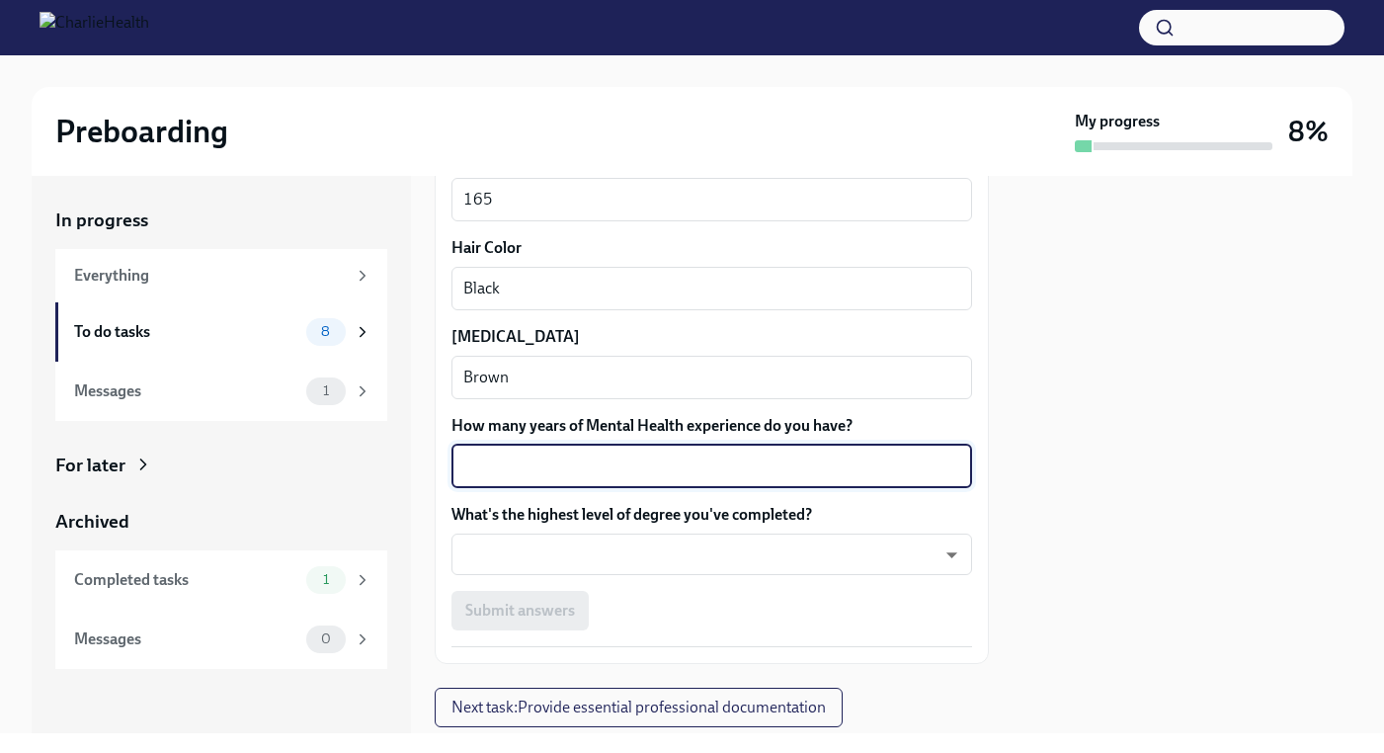
click at [773, 478] on textarea "How many years of Mental Health experience do you have?" at bounding box center [711, 466] width 497 height 24
type textarea "16"
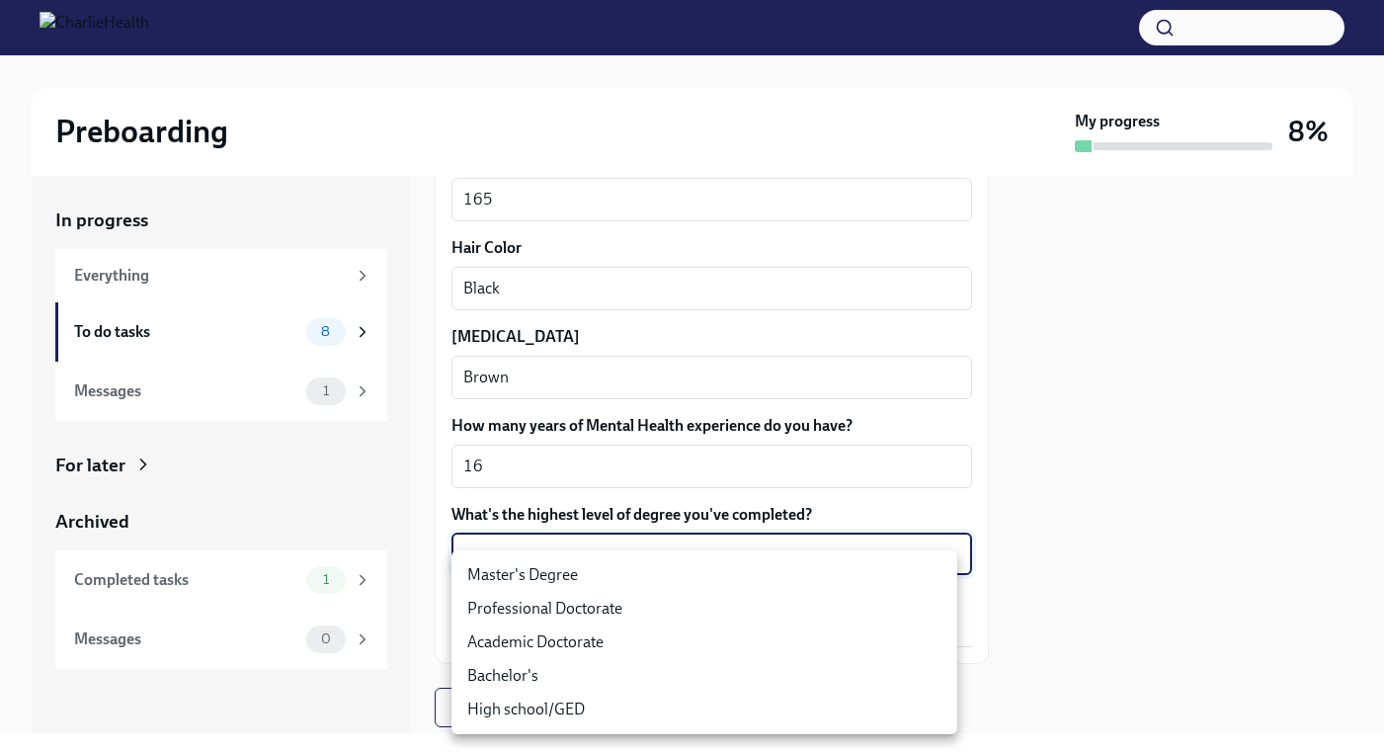
click at [843, 581] on body "Preboarding My progress 8% In progress Everything To do tasks 8 Messages 1 For …" at bounding box center [692, 376] width 1384 height 753
click at [843, 580] on li "Master's Degree" at bounding box center [704, 575] width 506 height 34
type input "2vBr-ghkD"
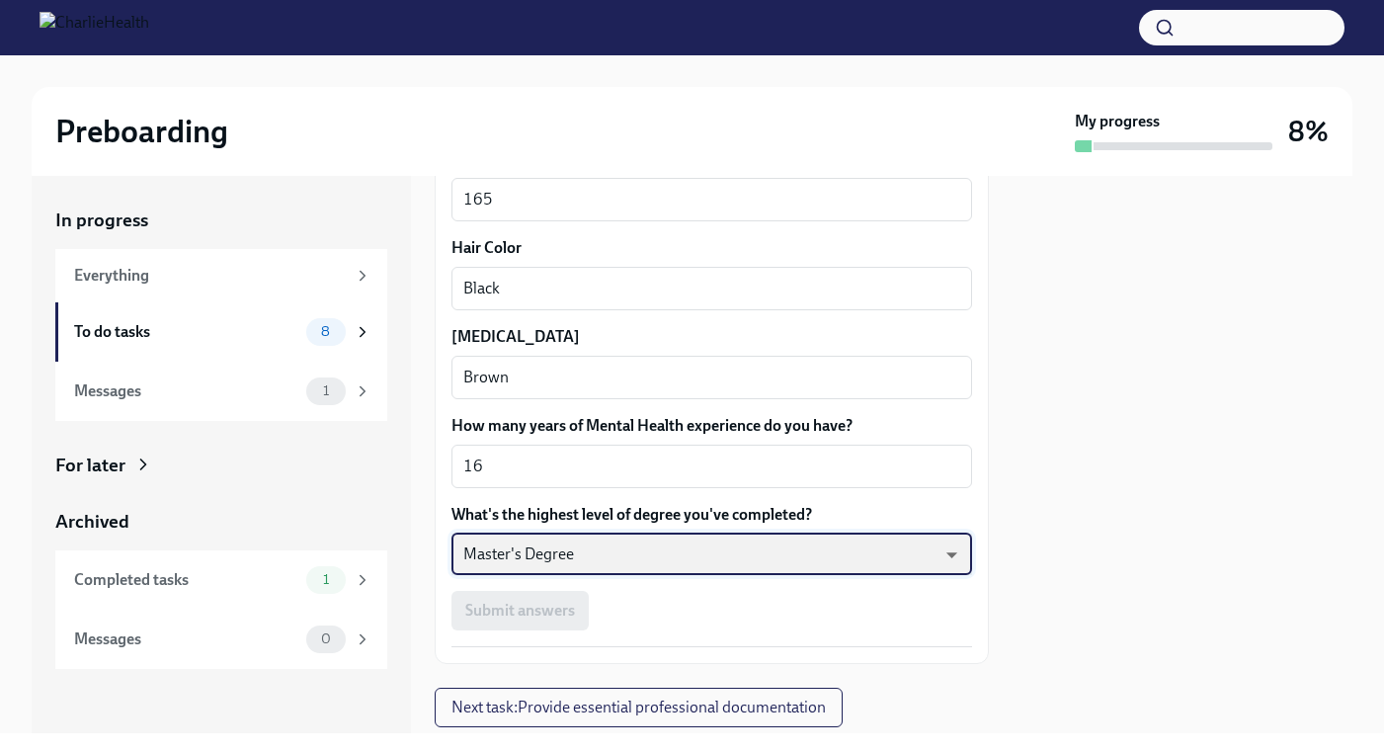
scroll to position [1886, 0]
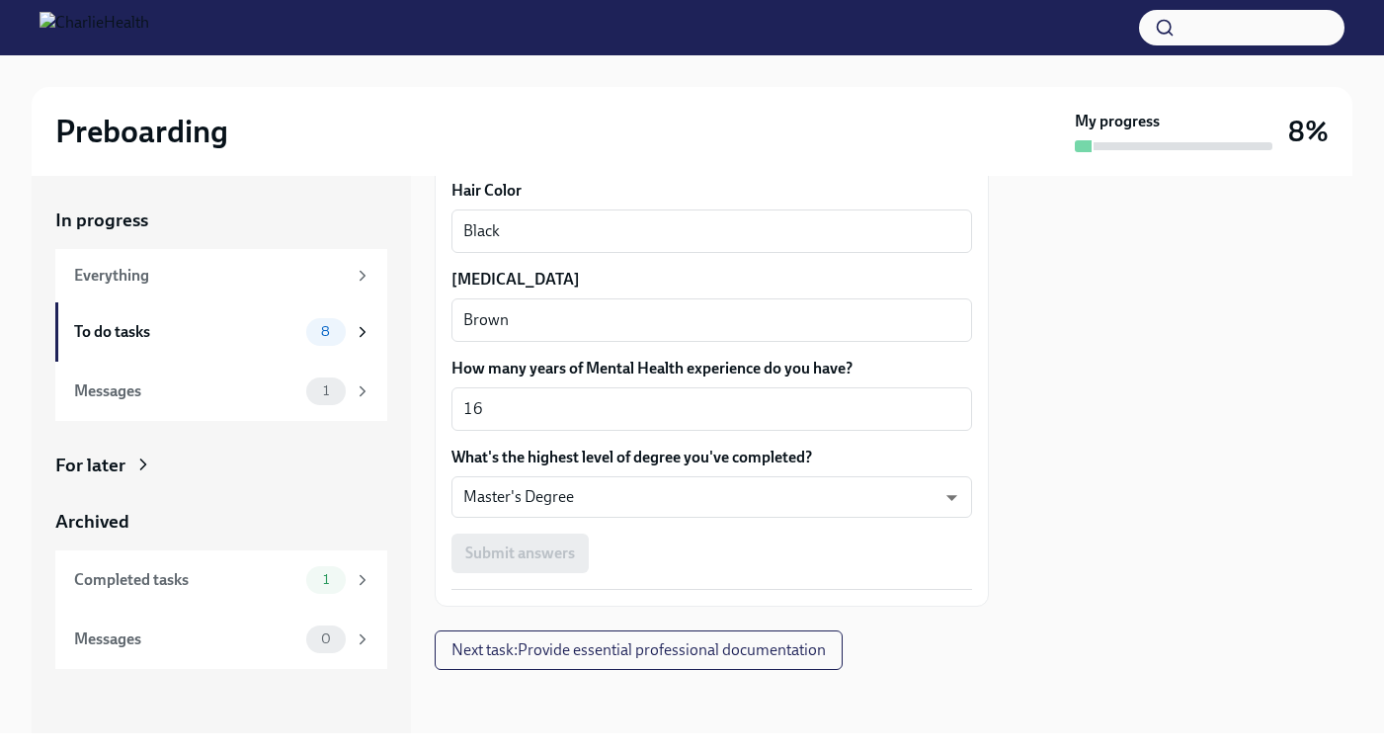
click at [682, 544] on div "Submit answers" at bounding box center [711, 553] width 520 height 40
click at [534, 548] on div "Submit answers" at bounding box center [711, 553] width 520 height 40
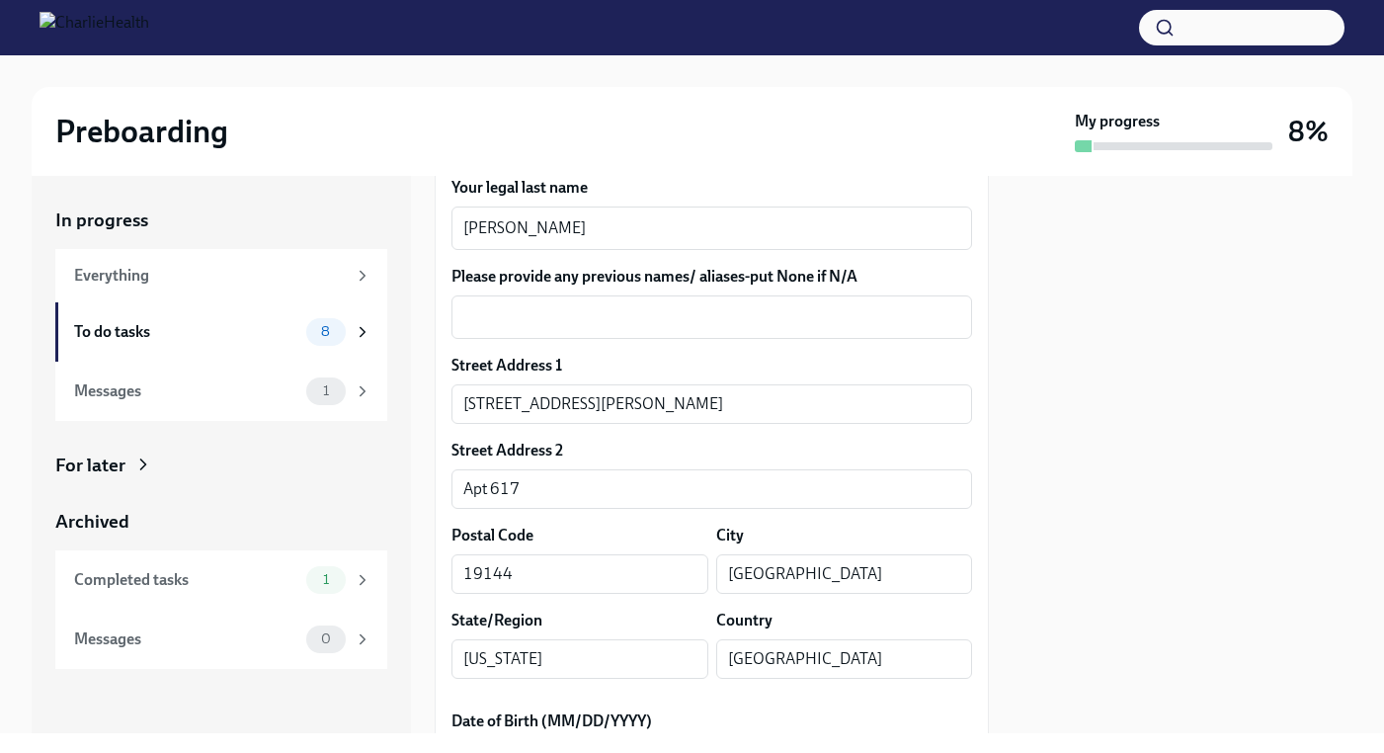
scroll to position [368, 0]
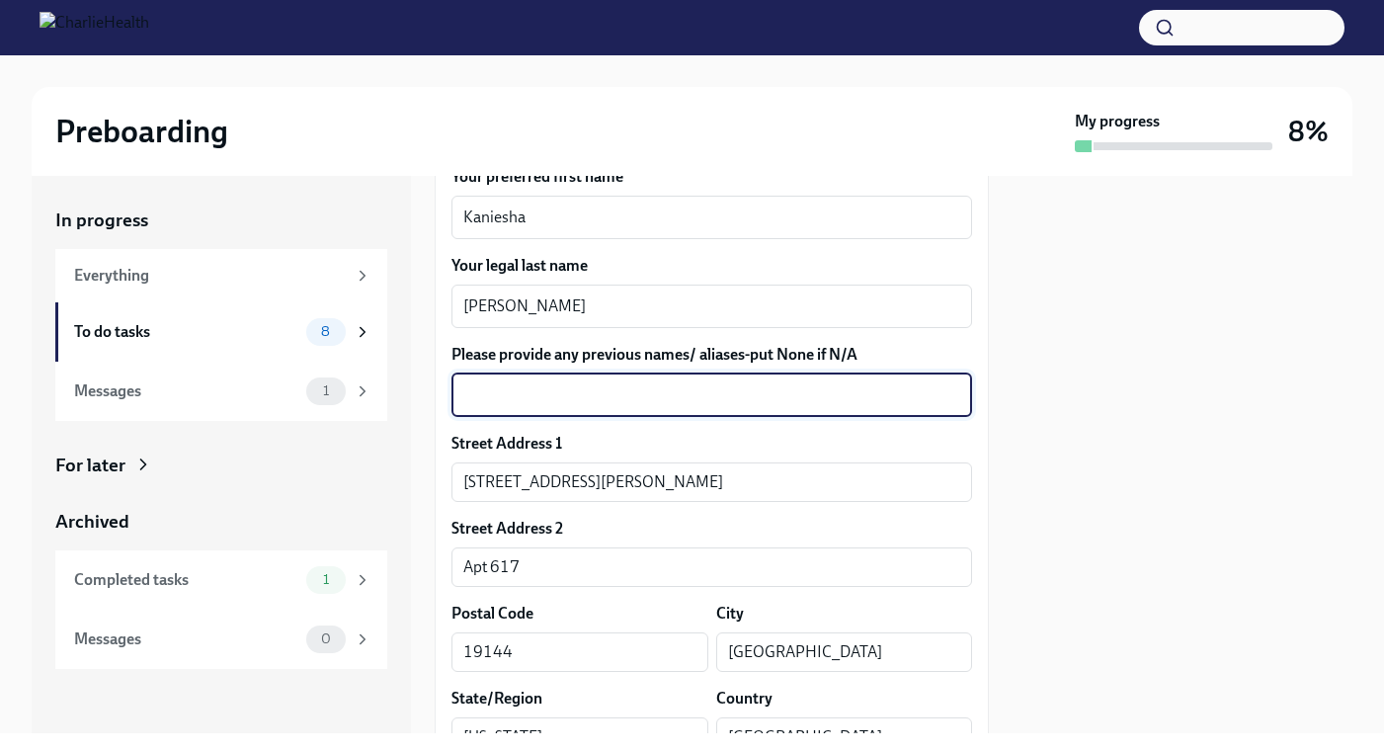
click at [878, 407] on textarea "Please provide any previous names/ aliases-put None if N/A" at bounding box center [711, 395] width 497 height 24
click at [472, 407] on textarea "n/A" at bounding box center [711, 395] width 497 height 24
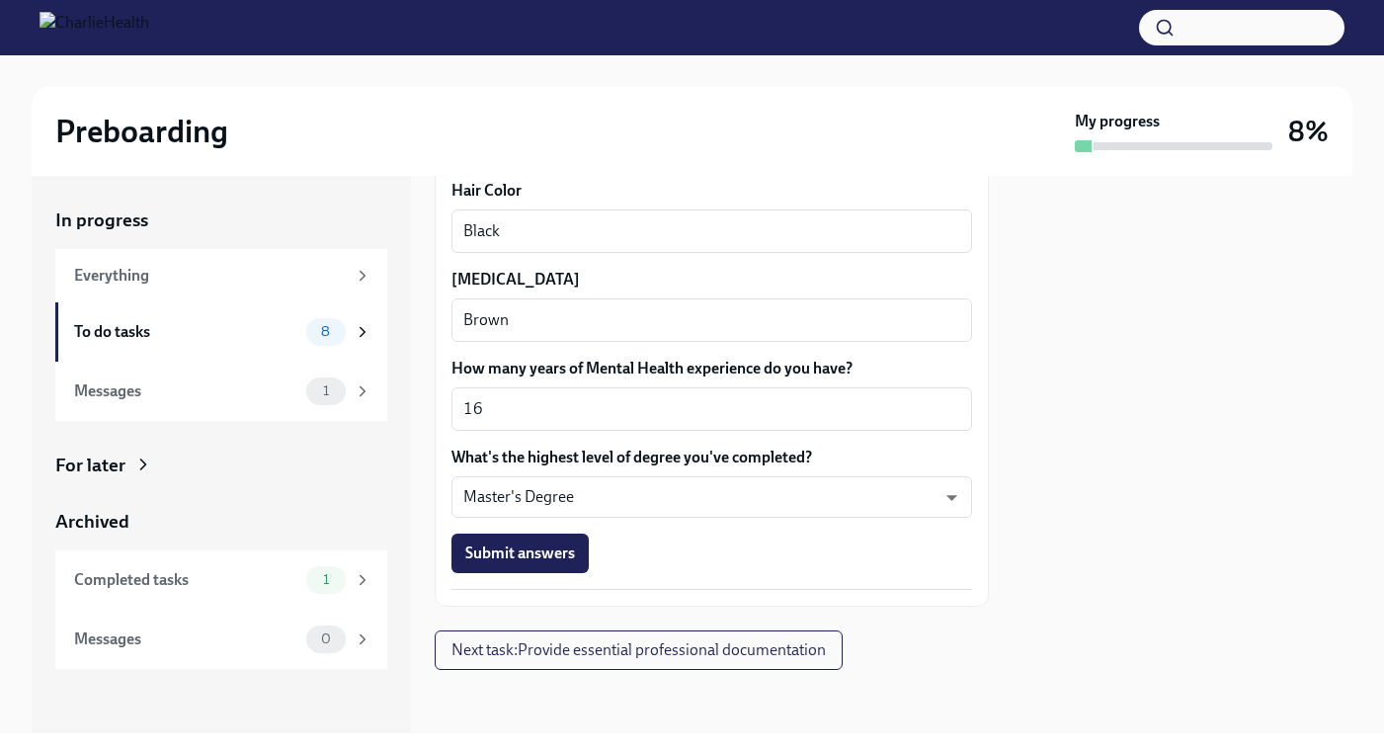
scroll to position [1886, 0]
type textarea "N/A"
click at [536, 558] on span "Submit answers" at bounding box center [520, 553] width 110 height 20
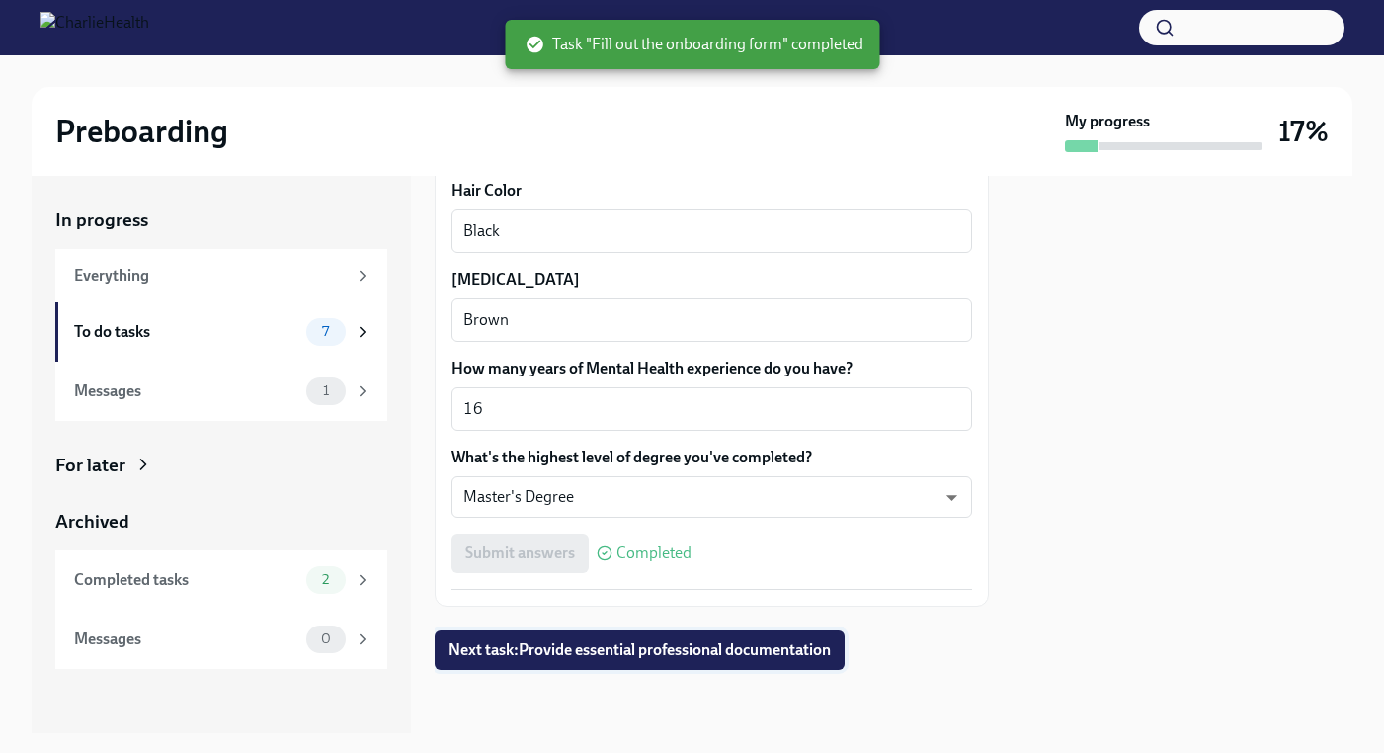
click at [801, 638] on button "Next task : Provide essential professional documentation" at bounding box center [640, 650] width 410 height 40
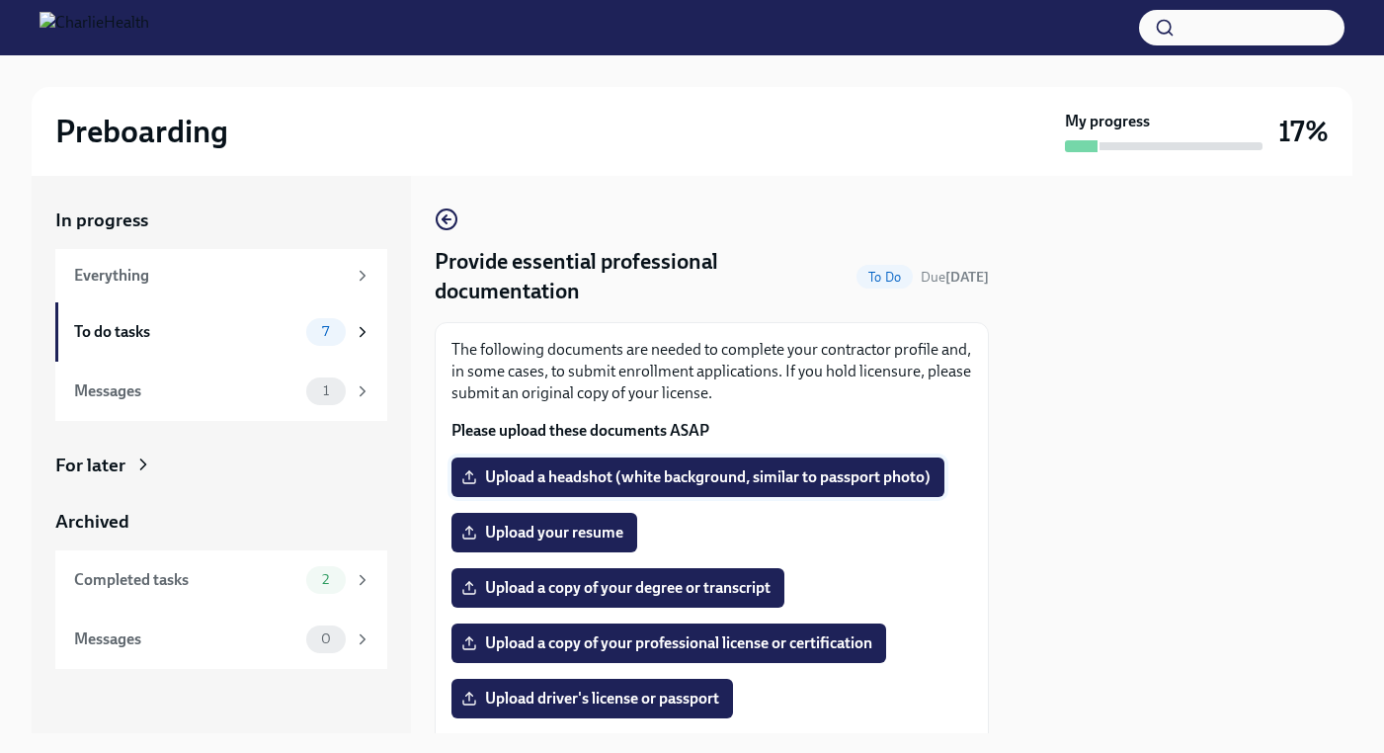
click at [844, 471] on span "Upload a headshot (white background, similar to passport photo)" at bounding box center [697, 477] width 465 height 20
click at [0, 0] on input "Upload a headshot (white background, similar to passport photo)" at bounding box center [0, 0] width 0 height 0
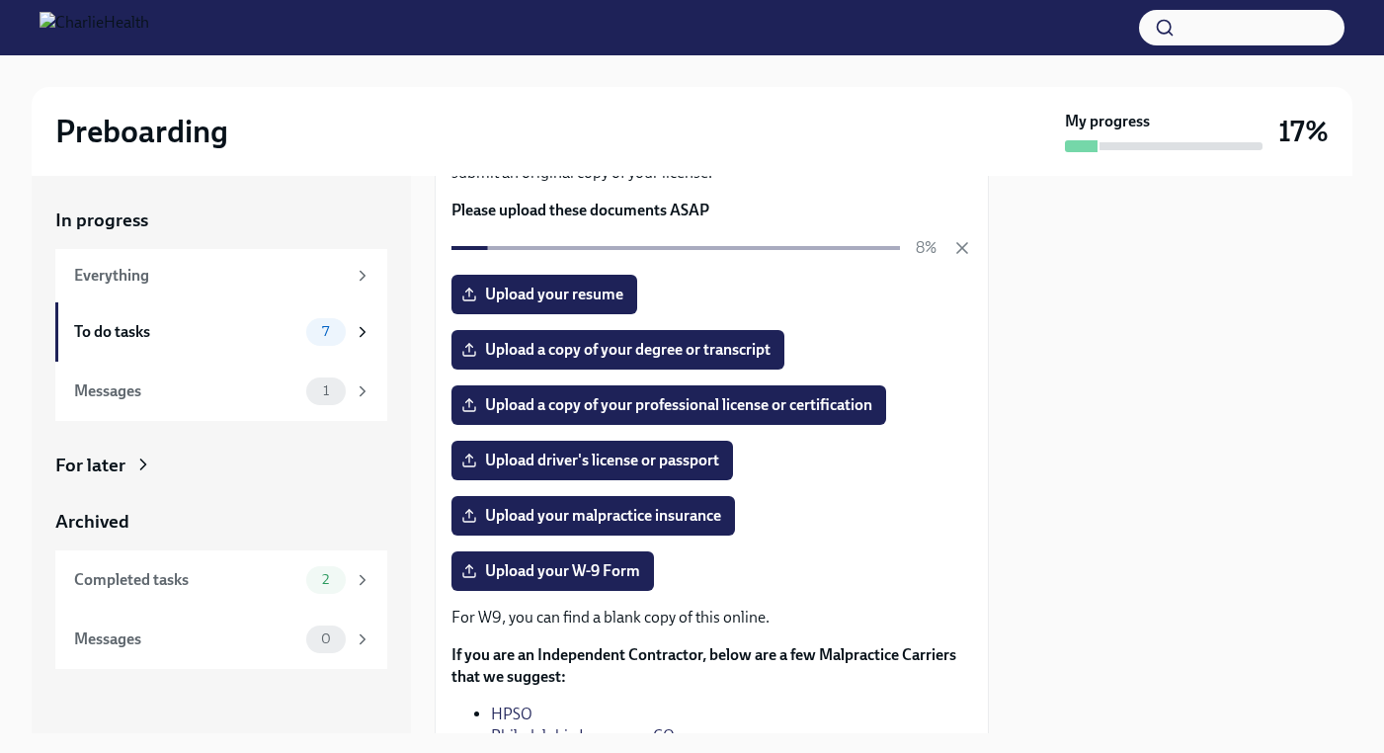
scroll to position [226, 0]
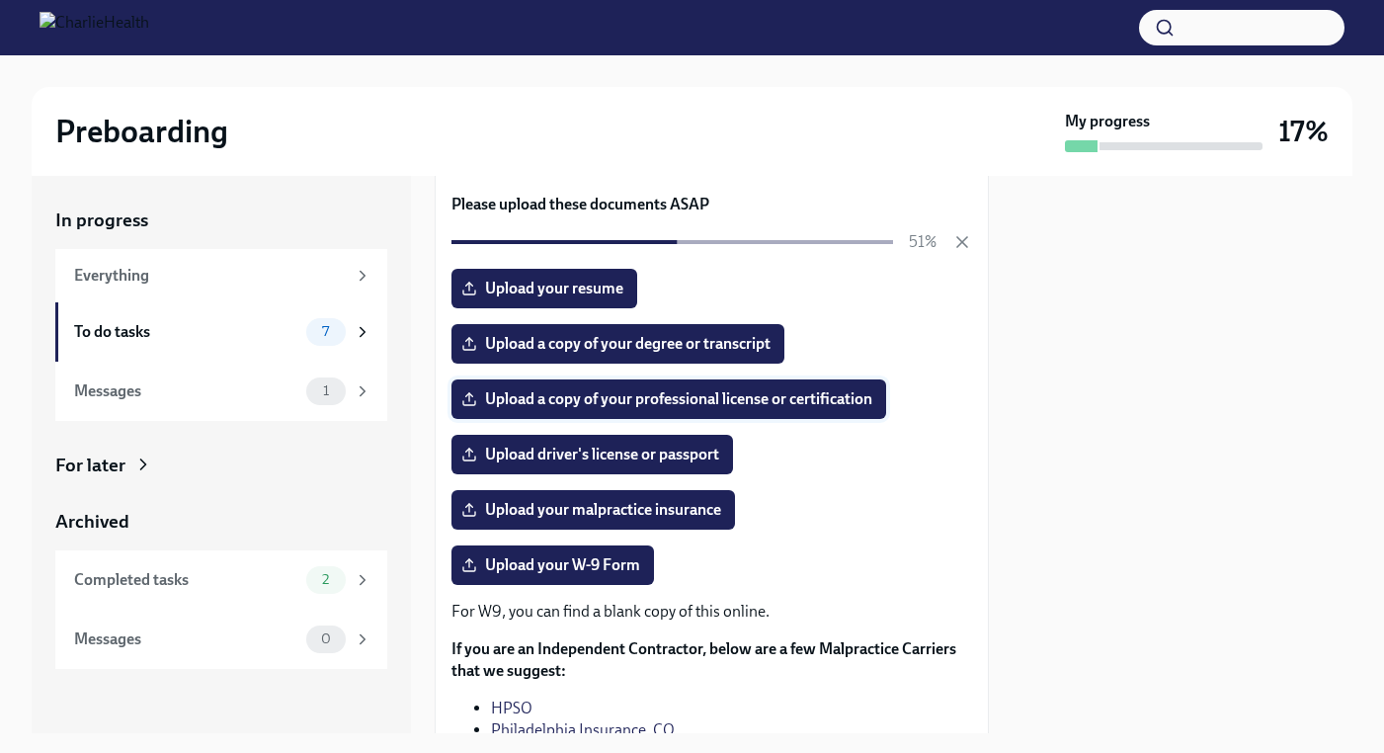
click at [792, 406] on span "Upload a copy of your professional license or certification" at bounding box center [668, 399] width 407 height 20
click at [0, 0] on input "Upload a copy of your professional license or certification" at bounding box center [0, 0] width 0 height 0
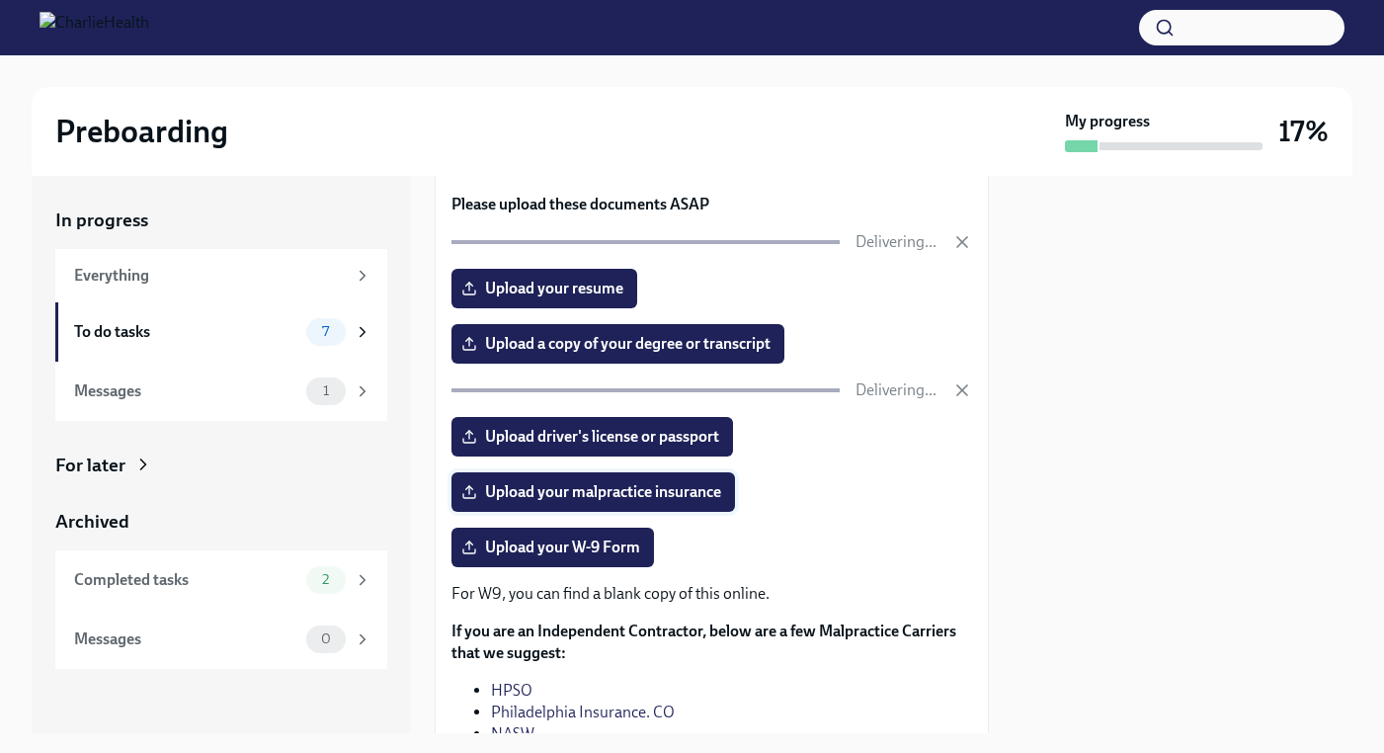
click at [692, 505] on label "Upload your malpractice insurance" at bounding box center [592, 492] width 283 height 40
click at [0, 0] on input "Upload your malpractice insurance" at bounding box center [0, 0] width 0 height 0
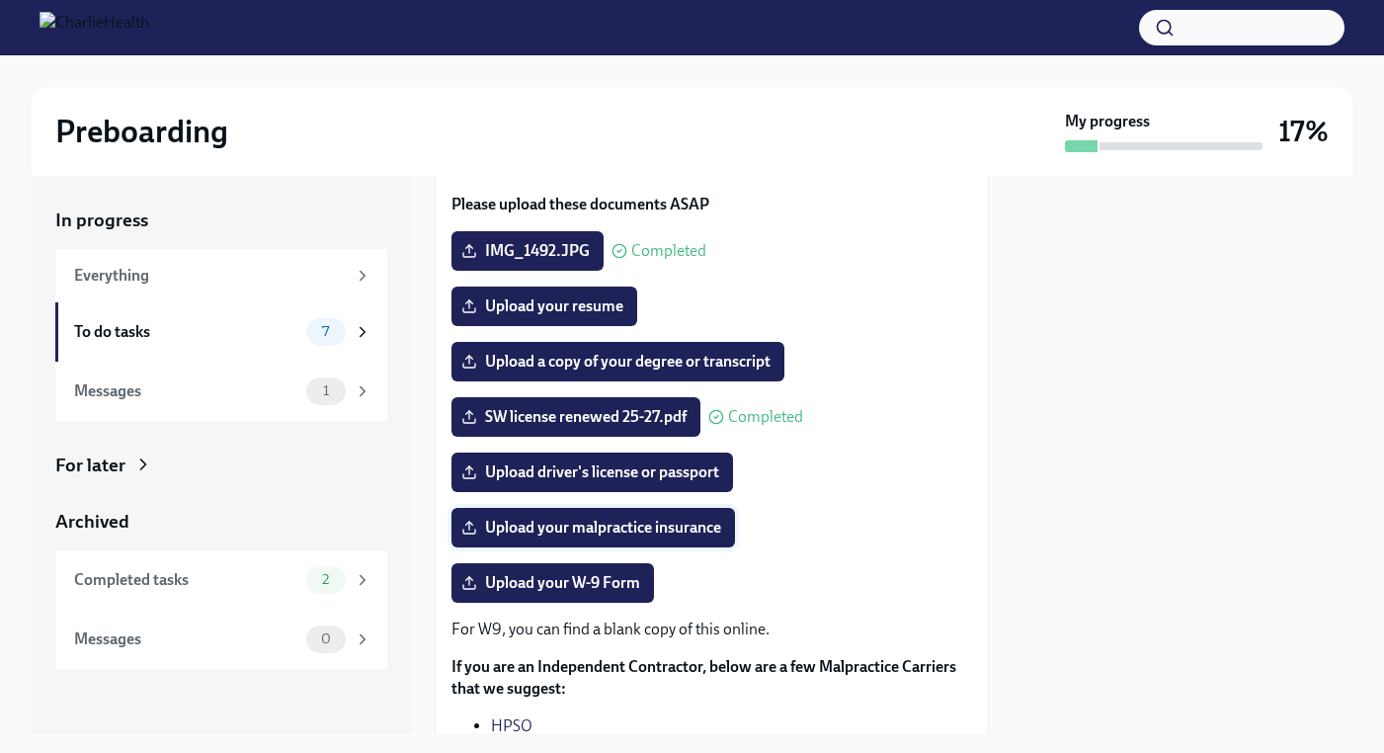
click at [583, 533] on span "Upload your malpractice insurance" at bounding box center [593, 528] width 256 height 20
click at [0, 0] on input "Upload your malpractice insurance" at bounding box center [0, 0] width 0 height 0
click at [588, 304] on span "Upload your resume" at bounding box center [544, 306] width 158 height 20
click at [0, 0] on input "Upload your resume" at bounding box center [0, 0] width 0 height 0
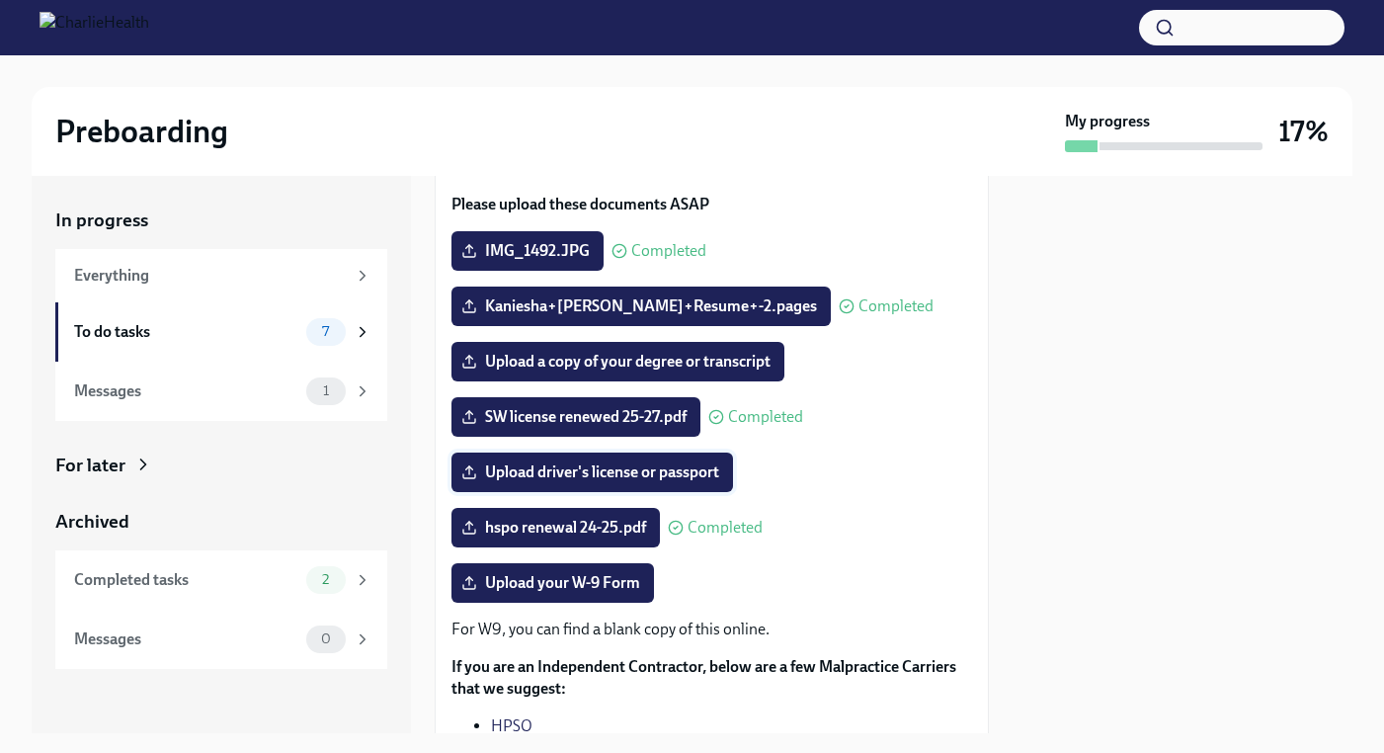
click at [697, 478] on span "Upload driver's license or passport" at bounding box center [592, 472] width 254 height 20
click at [0, 0] on input "Upload driver's license or passport" at bounding box center [0, 0] width 0 height 0
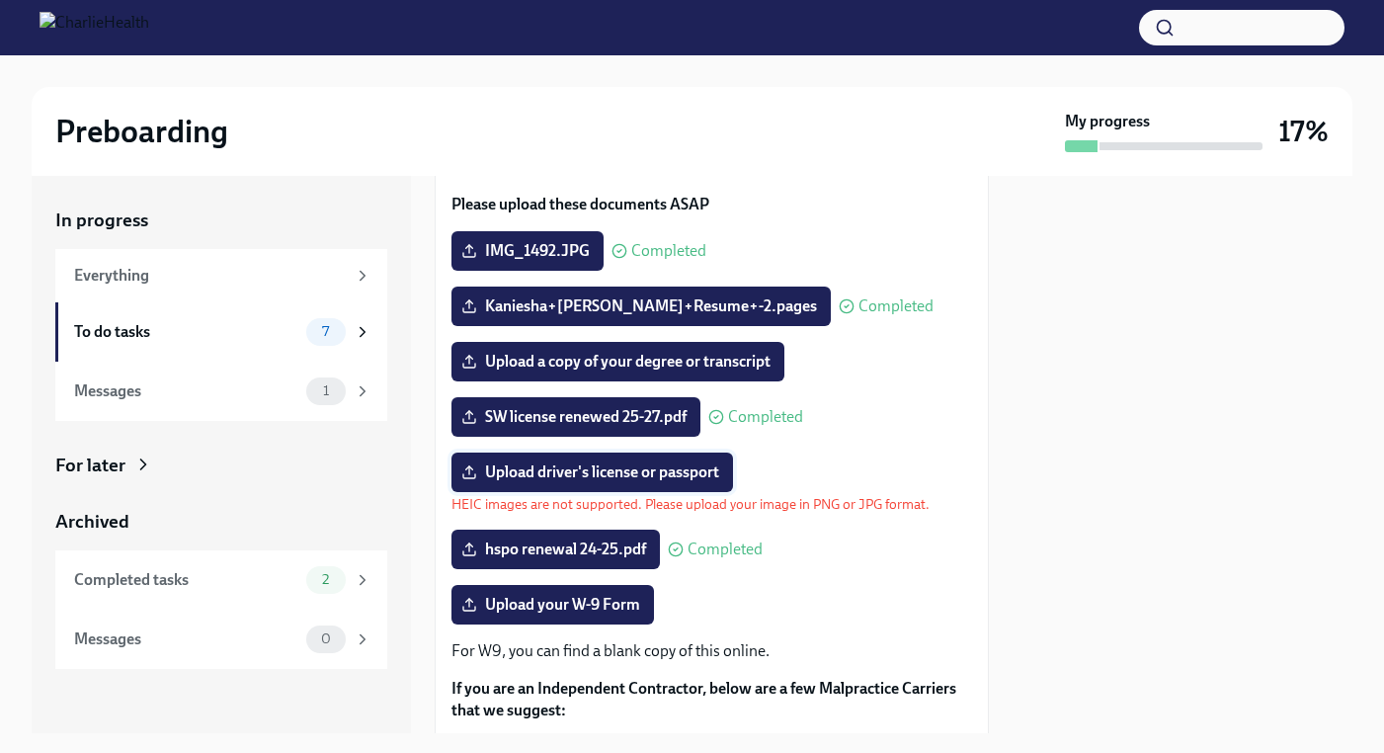
click at [525, 471] on span "Upload driver's license or passport" at bounding box center [592, 472] width 254 height 20
click at [0, 0] on input "Upload driver's license or passport" at bounding box center [0, 0] width 0 height 0
click at [660, 361] on span "Upload a copy of your degree or transcript" at bounding box center [617, 362] width 305 height 20
click at [0, 0] on input "Upload a copy of your degree or transcript" at bounding box center [0, 0] width 0 height 0
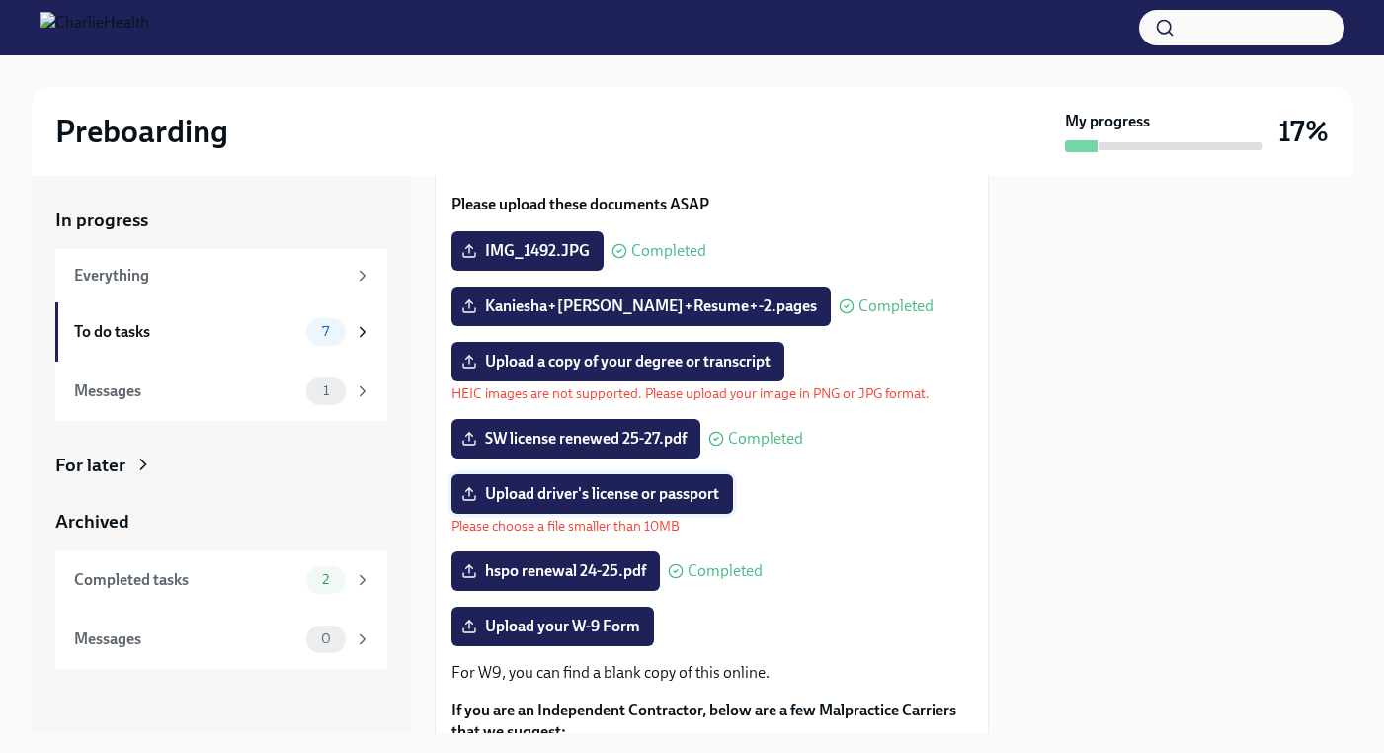
click at [575, 502] on span "Upload driver's license or passport" at bounding box center [592, 494] width 254 height 20
click at [0, 0] on input "Upload driver's license or passport" at bounding box center [0, 0] width 0 height 0
click at [618, 497] on span "Upload driver's license or passport" at bounding box center [592, 494] width 254 height 20
click at [0, 0] on input "Upload driver's license or passport" at bounding box center [0, 0] width 0 height 0
